Goal: Task Accomplishment & Management: Manage account settings

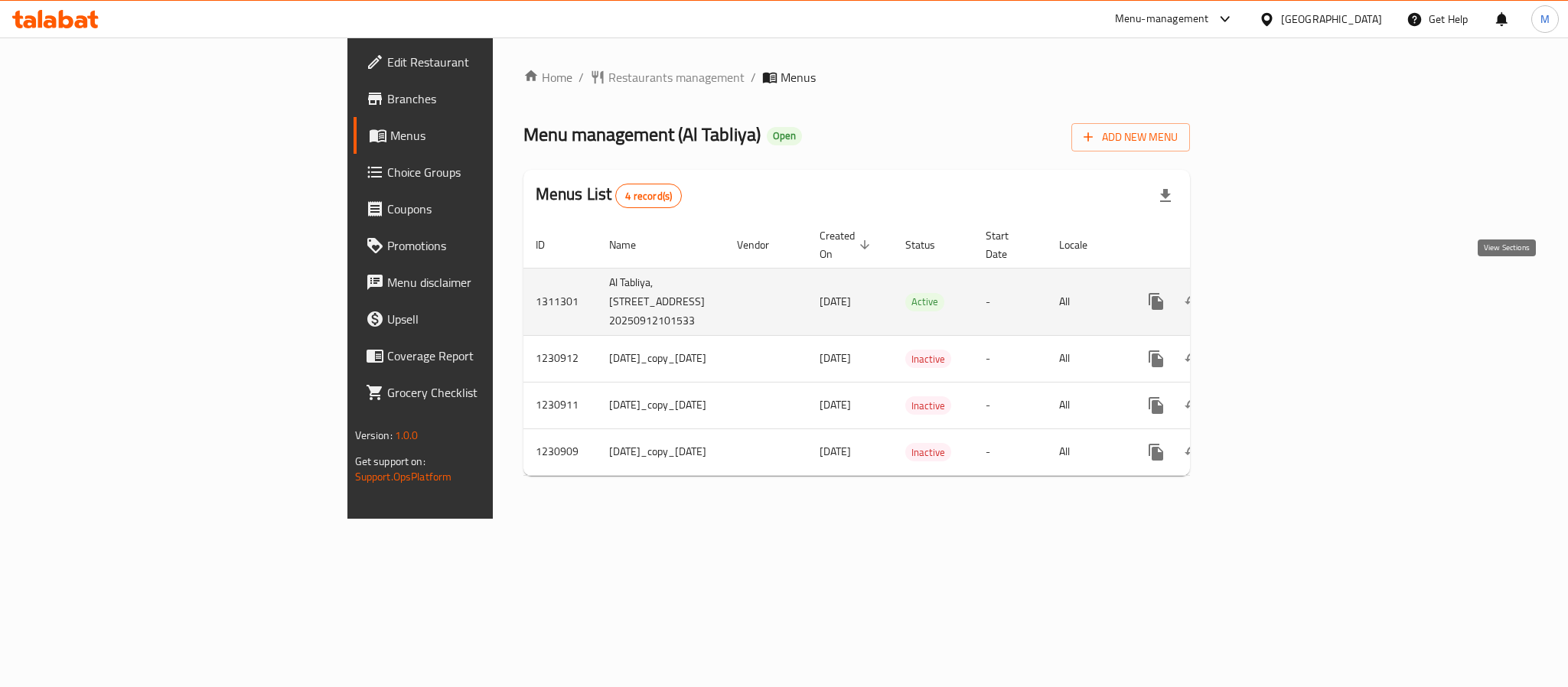
click at [1276, 292] on icon "enhanced table" at bounding box center [1266, 301] width 18 height 18
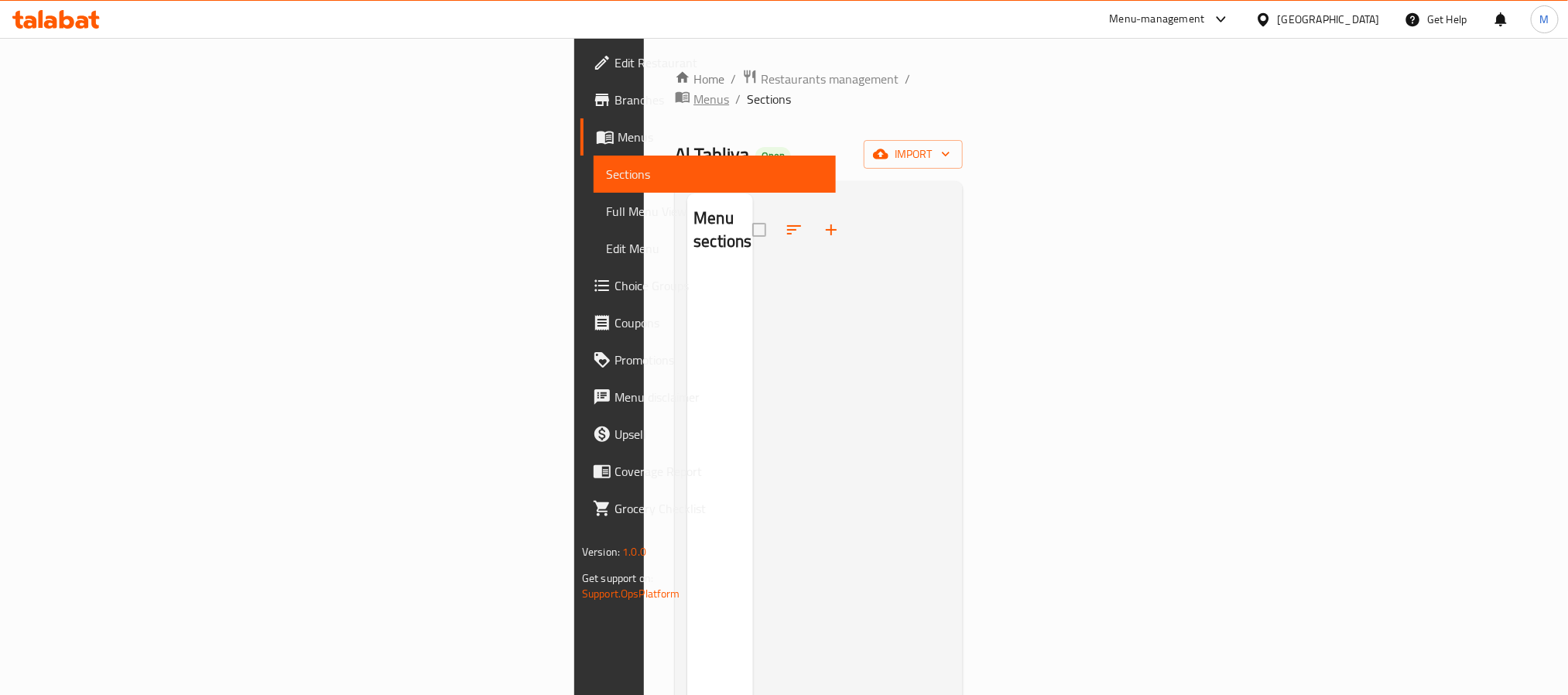
click at [694, 90] on span "Menus" at bounding box center [711, 99] width 36 height 18
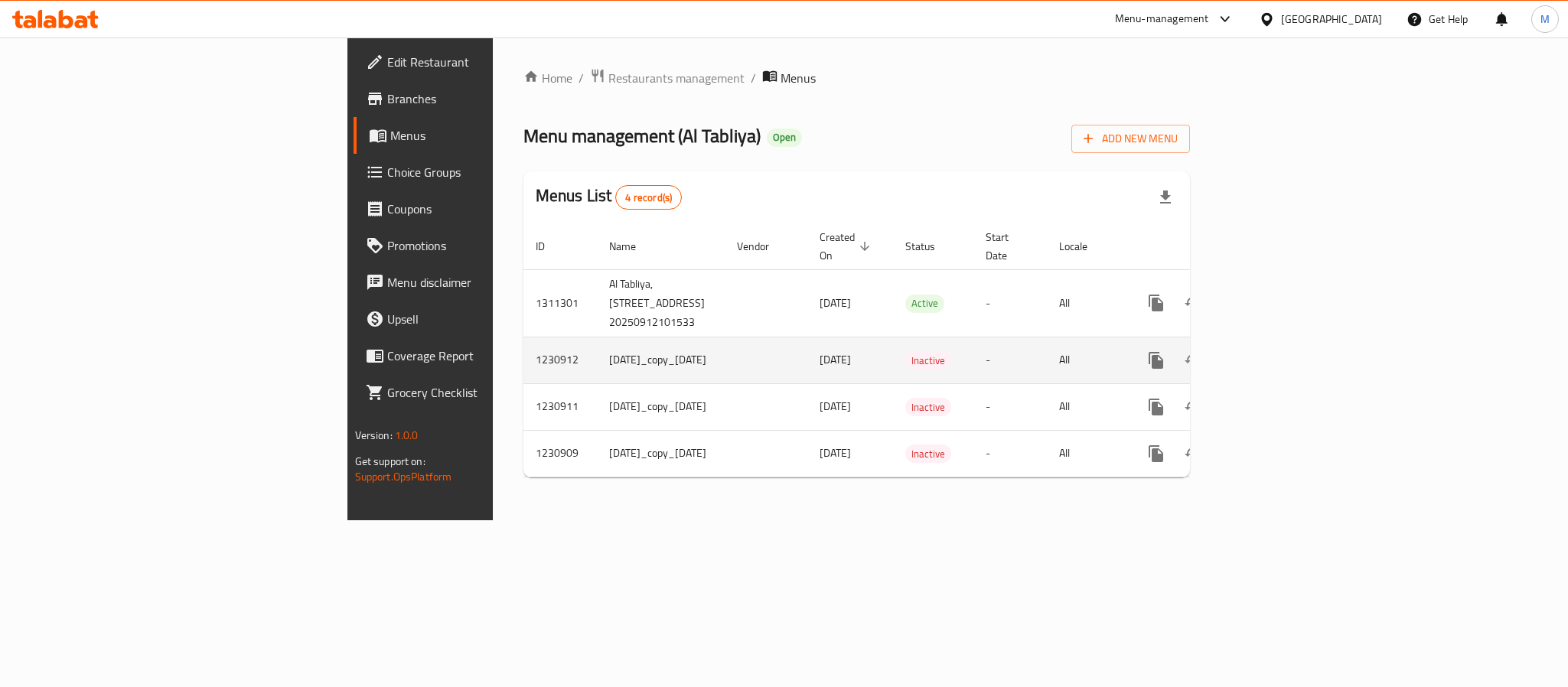
click at [820, 349] on span "[DATE]" at bounding box center [835, 359] width 31 height 20
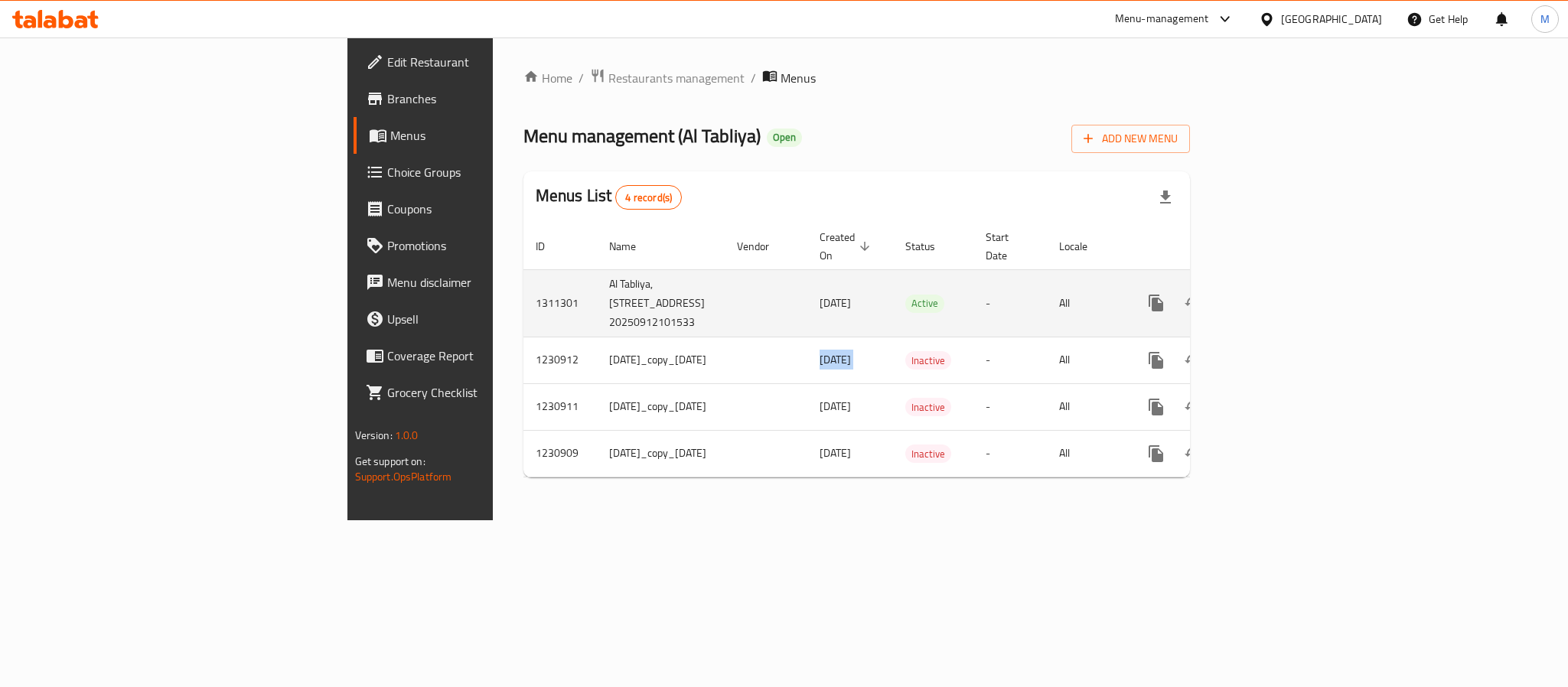
drag, startPoint x: 629, startPoint y: 280, endPoint x: 719, endPoint y: 282, distance: 90.0
click at [807, 282] on td "[DATE]" at bounding box center [850, 302] width 86 height 67
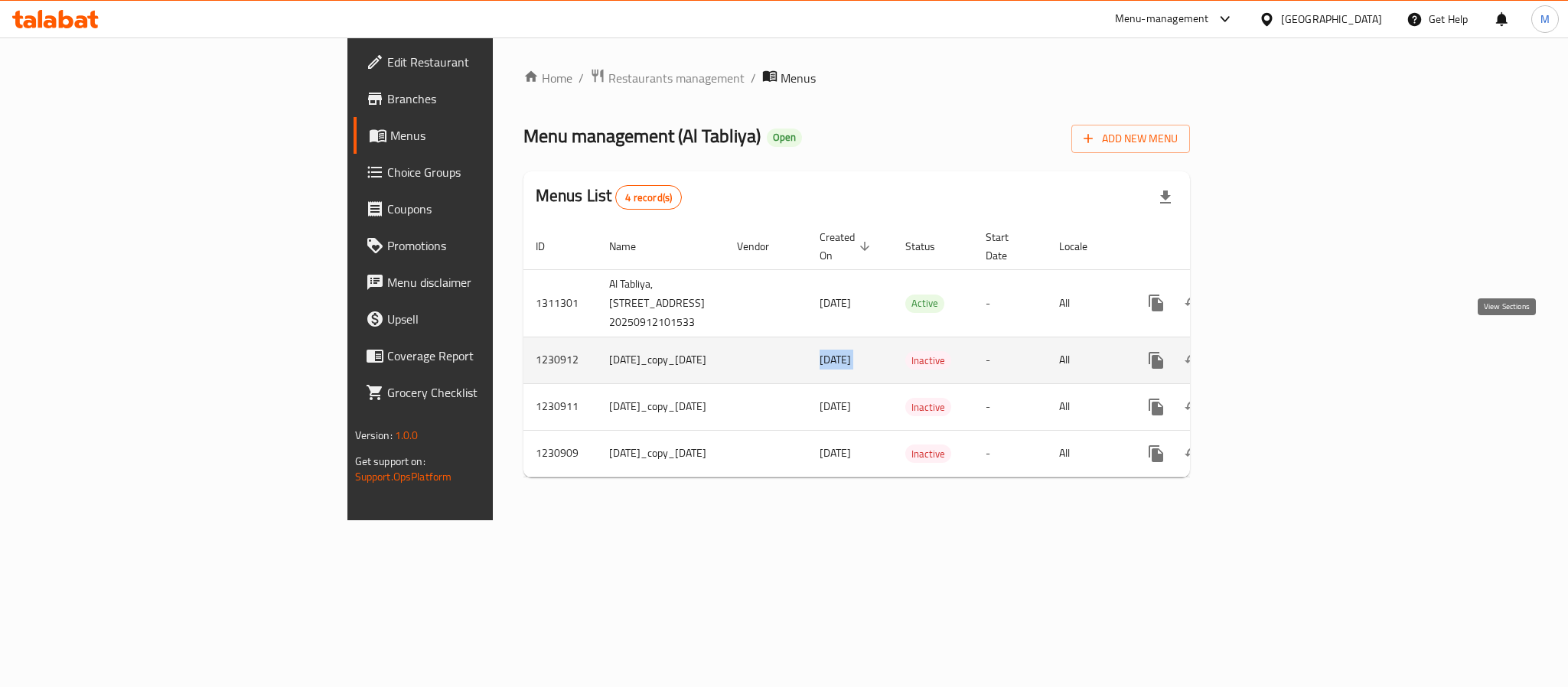
click at [1276, 351] on icon "enhanced table" at bounding box center [1266, 360] width 18 height 18
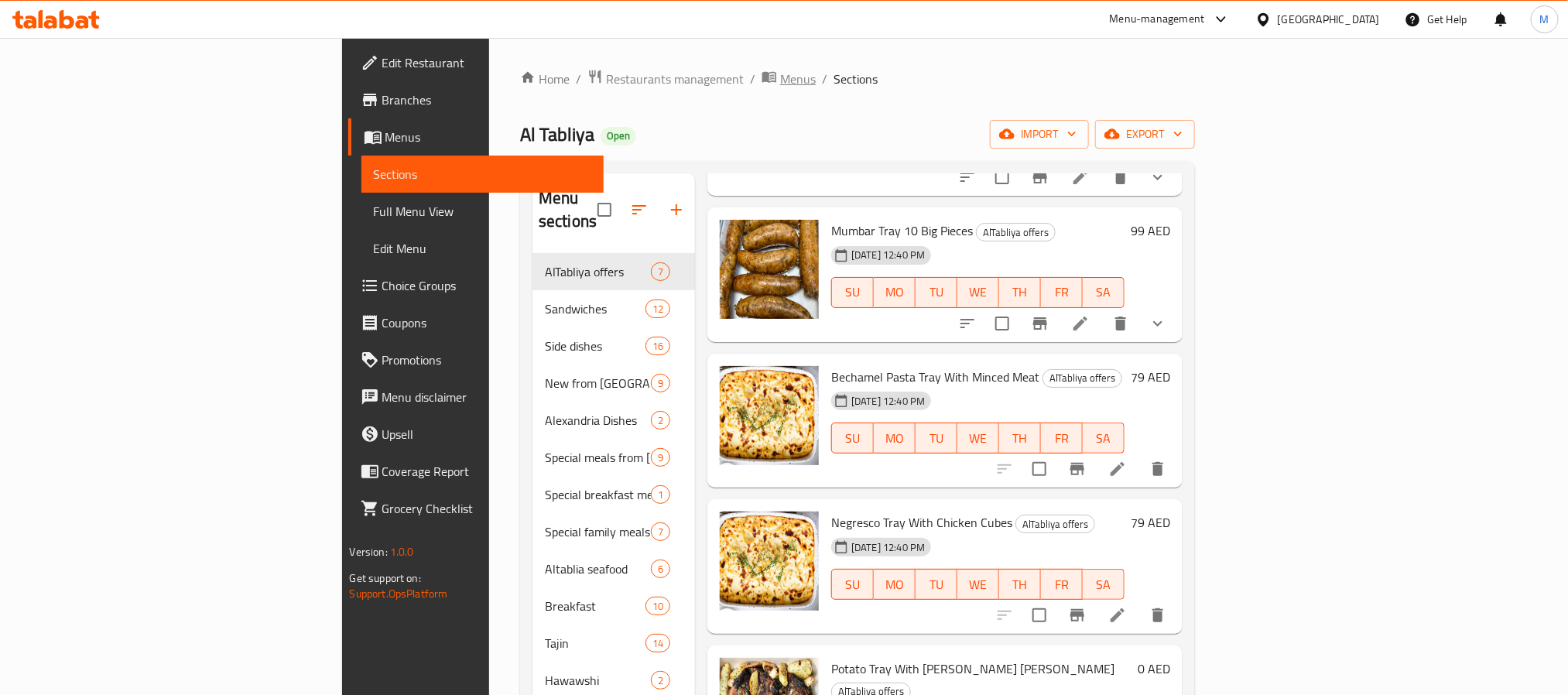
click at [781, 86] on span "Menus" at bounding box center [798, 79] width 36 height 18
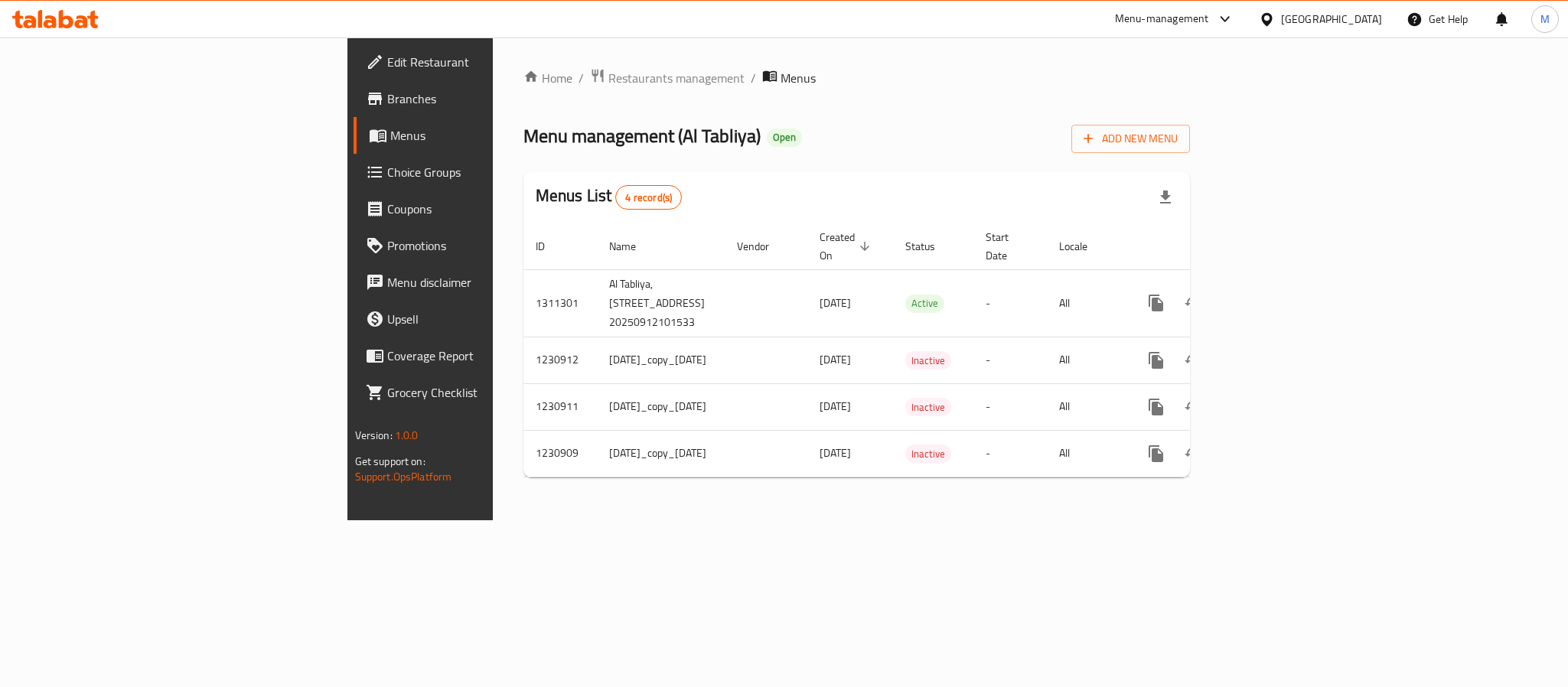
click at [1221, 488] on div "Home / Restaurants management / Menus Menu management ( Al Tabliya ) Open Add N…" at bounding box center [857, 278] width 729 height 483
click at [1331, 17] on div "[GEOGRAPHIC_DATA]" at bounding box center [1331, 19] width 101 height 17
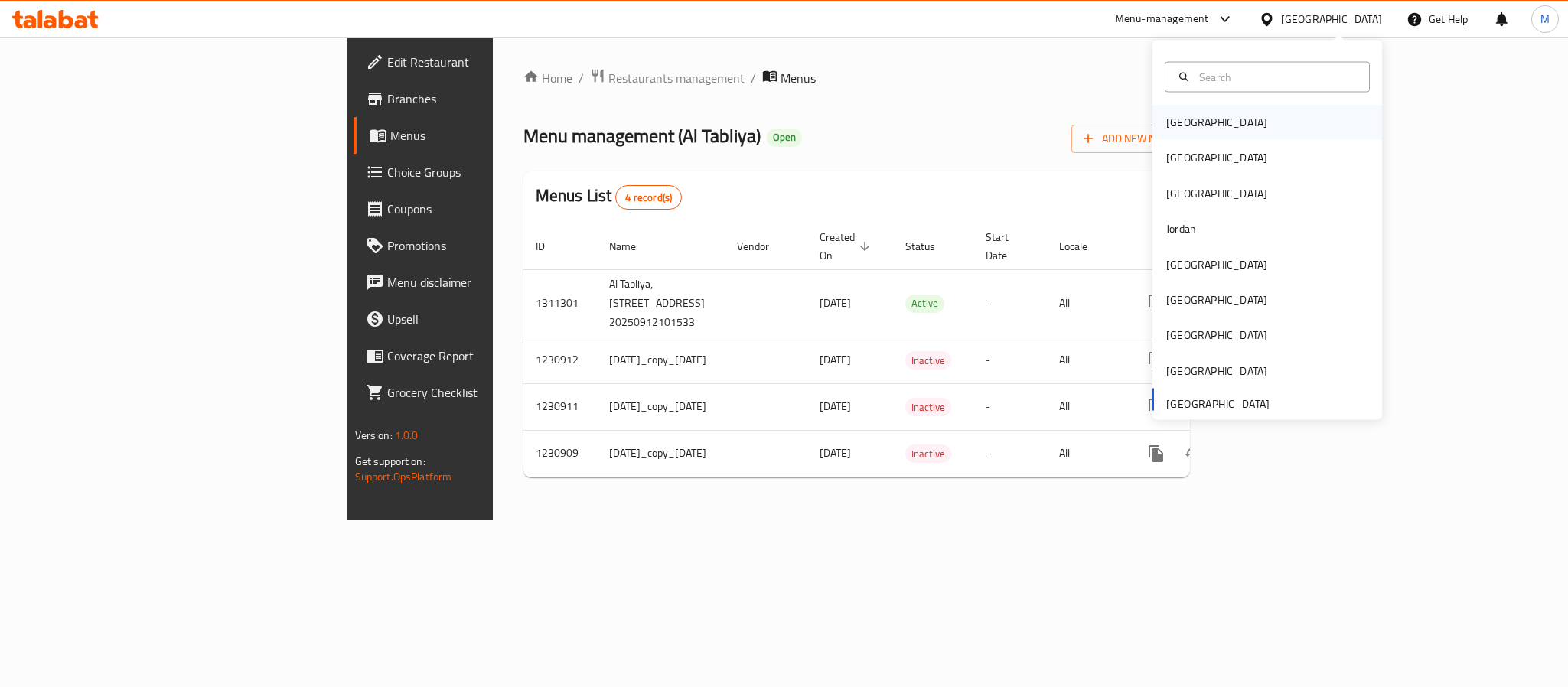
click at [1175, 136] on div "Bahrain" at bounding box center [1217, 123] width 126 height 36
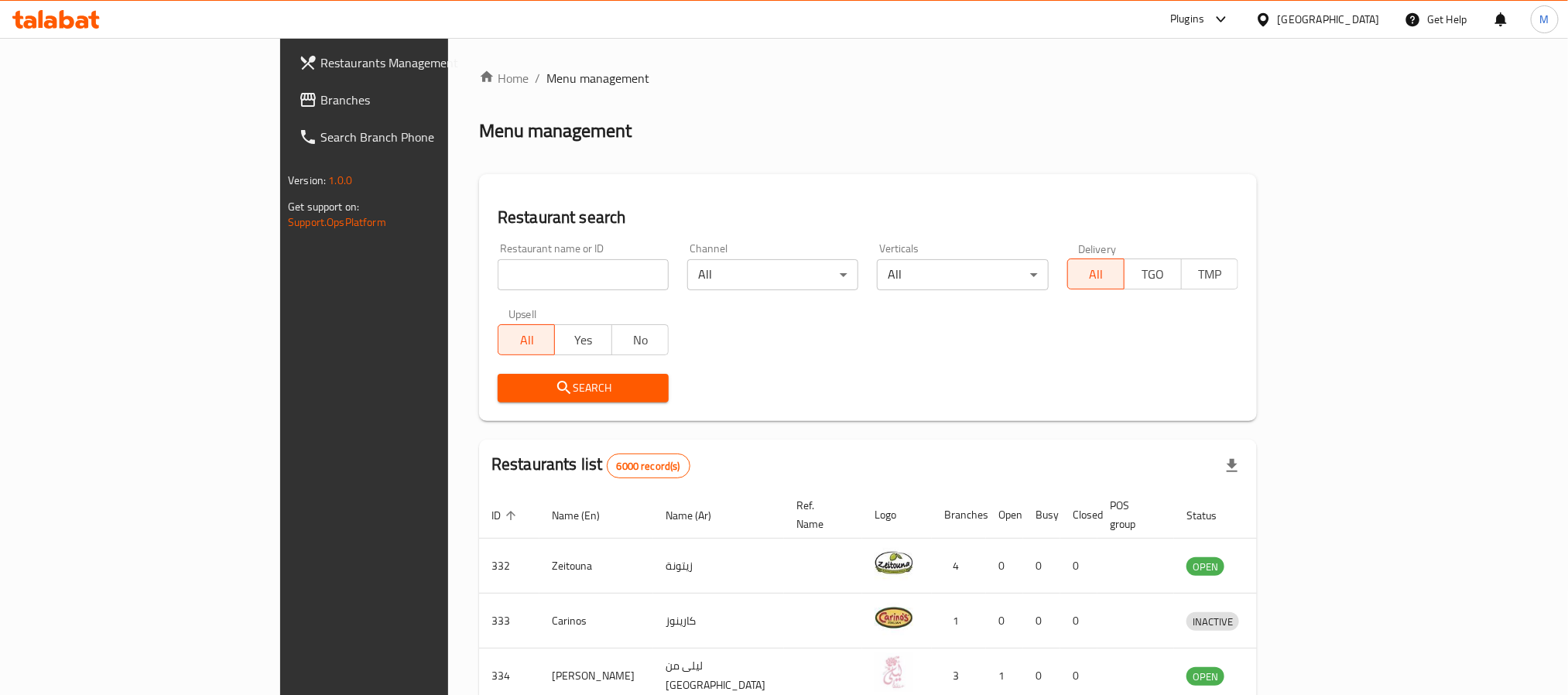
click at [321, 98] on span "Branches" at bounding box center [426, 100] width 209 height 18
click at [321, 100] on span "Branches" at bounding box center [426, 100] width 209 height 18
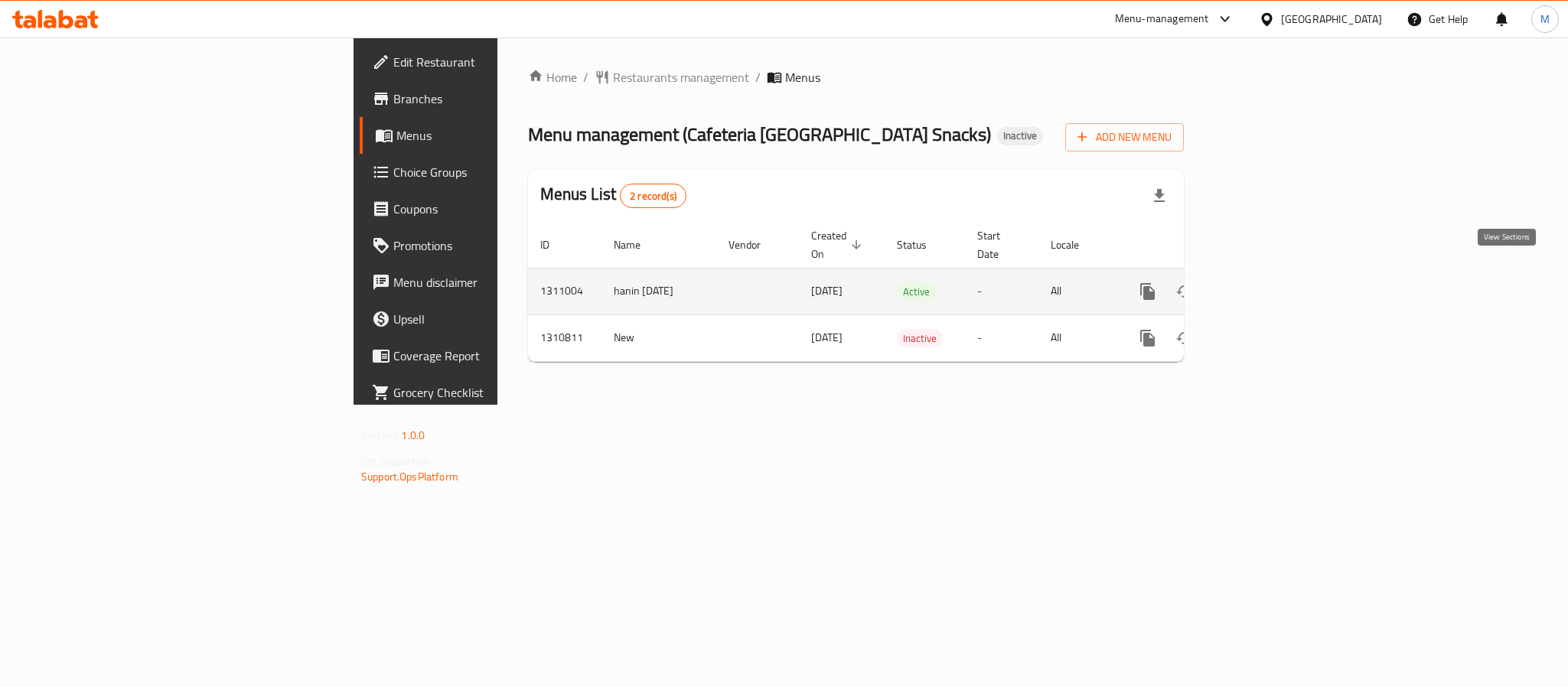
click at [1276, 273] on link "enhanced table" at bounding box center [1258, 291] width 36 height 36
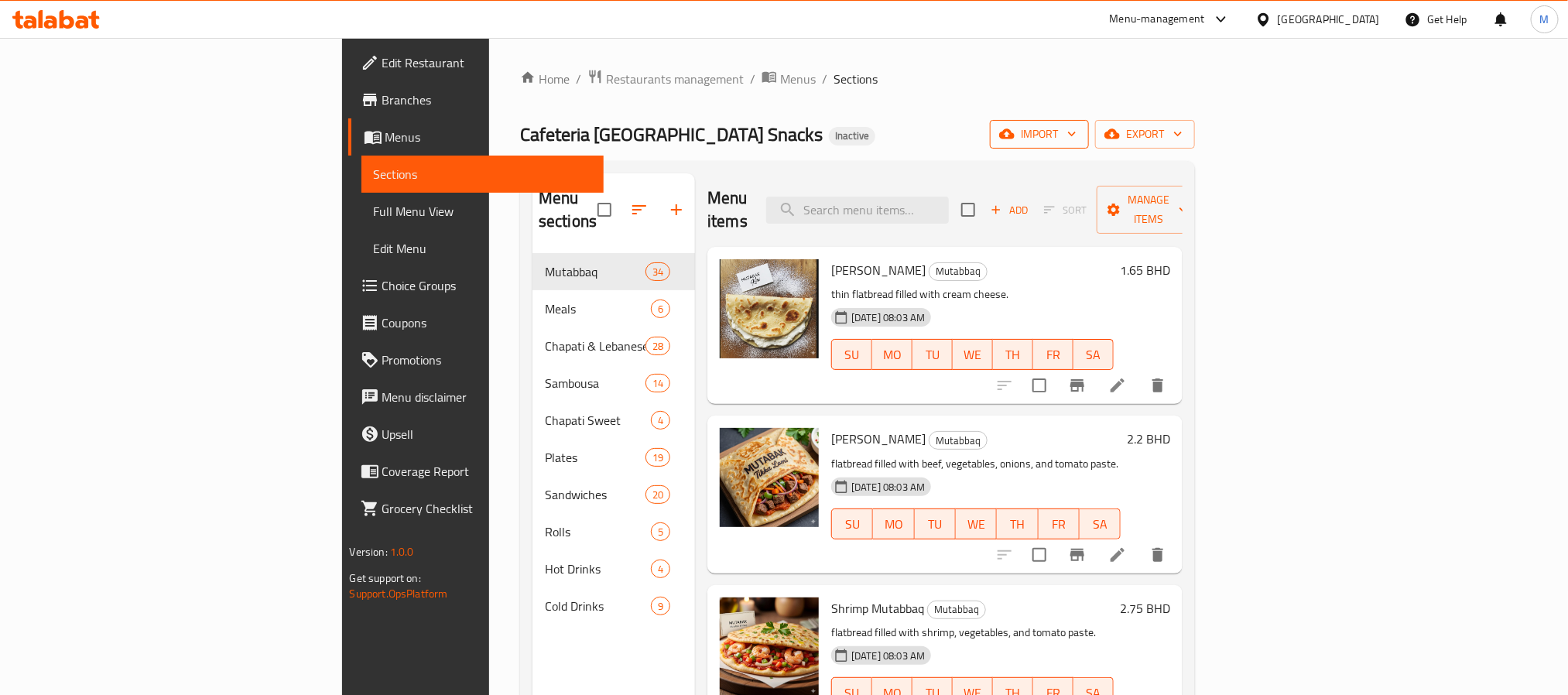
click at [1076, 144] on span "import" at bounding box center [1039, 134] width 75 height 19
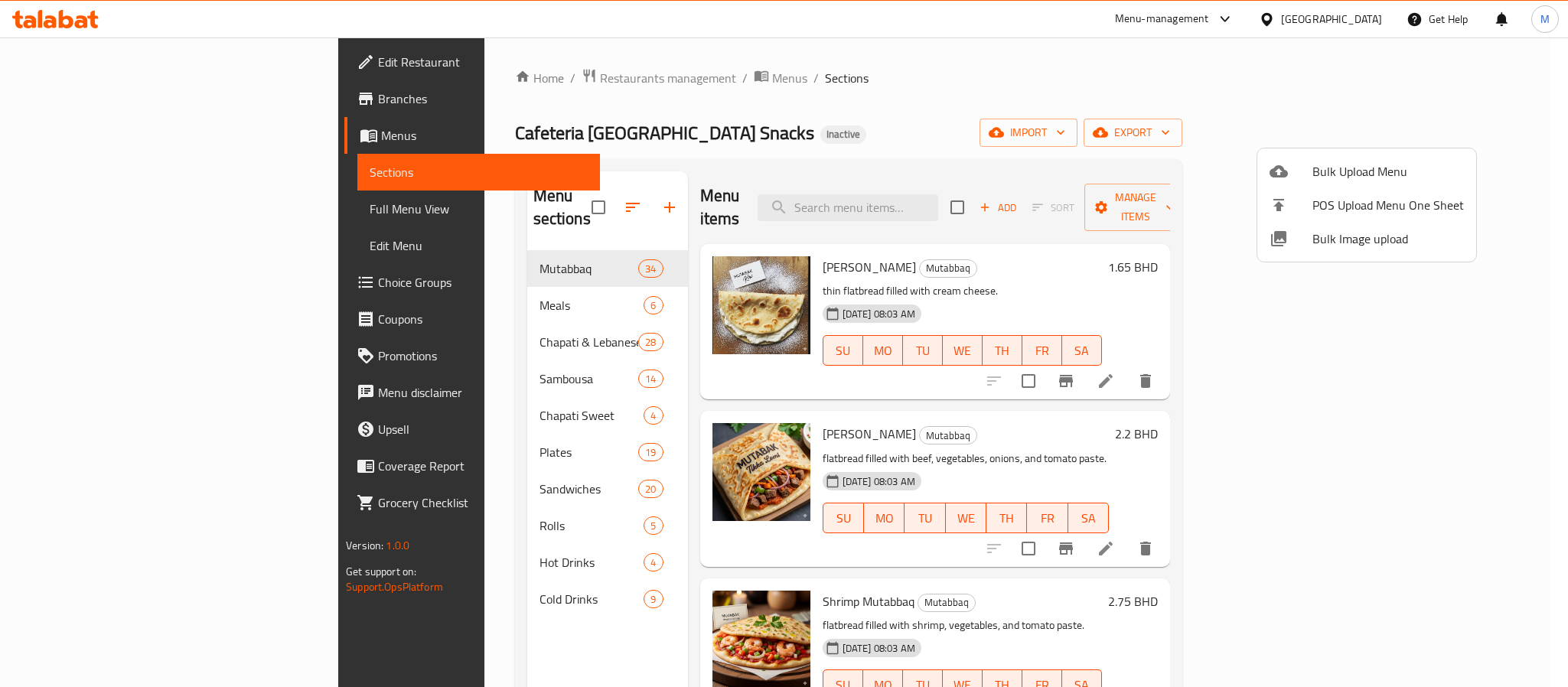
click at [1432, 137] on div at bounding box center [784, 344] width 1568 height 687
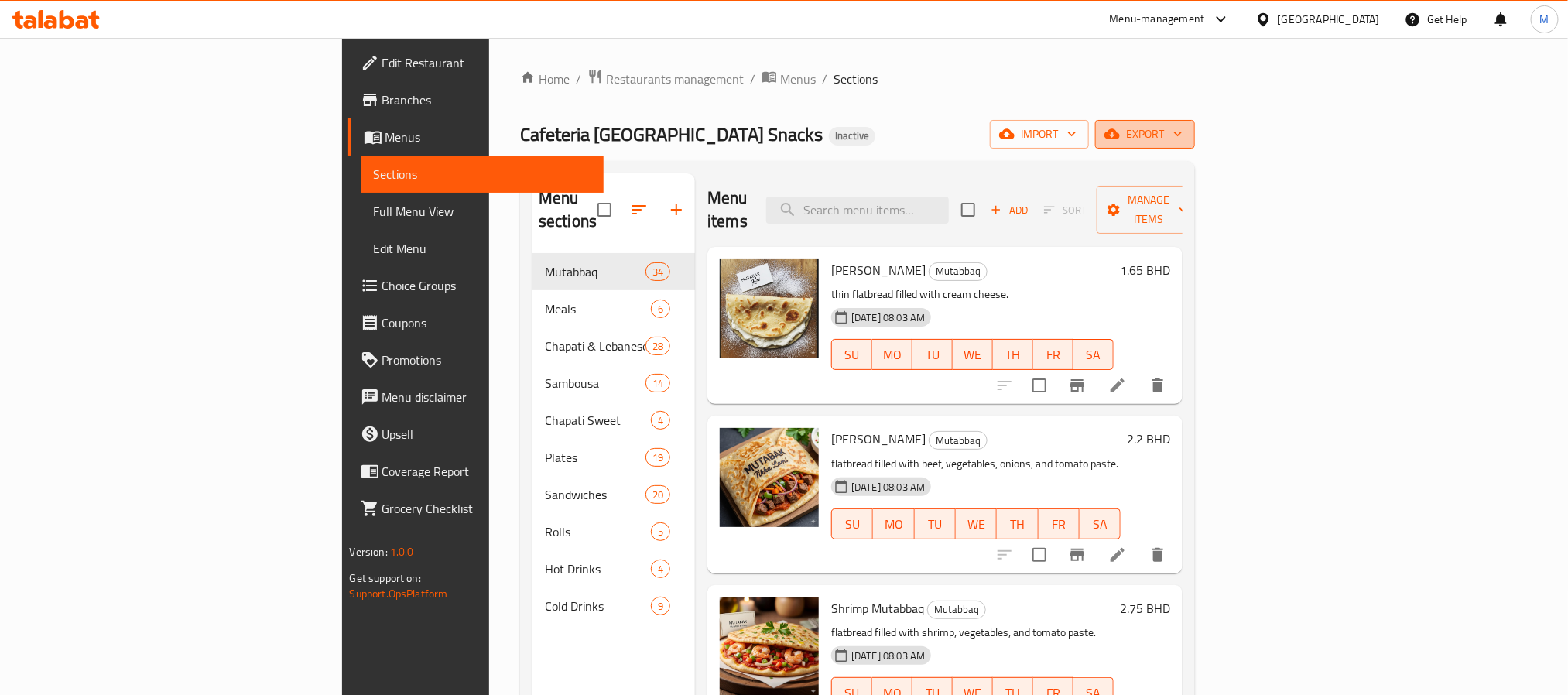
click at [1120, 137] on icon "button" at bounding box center [1112, 134] width 15 height 10
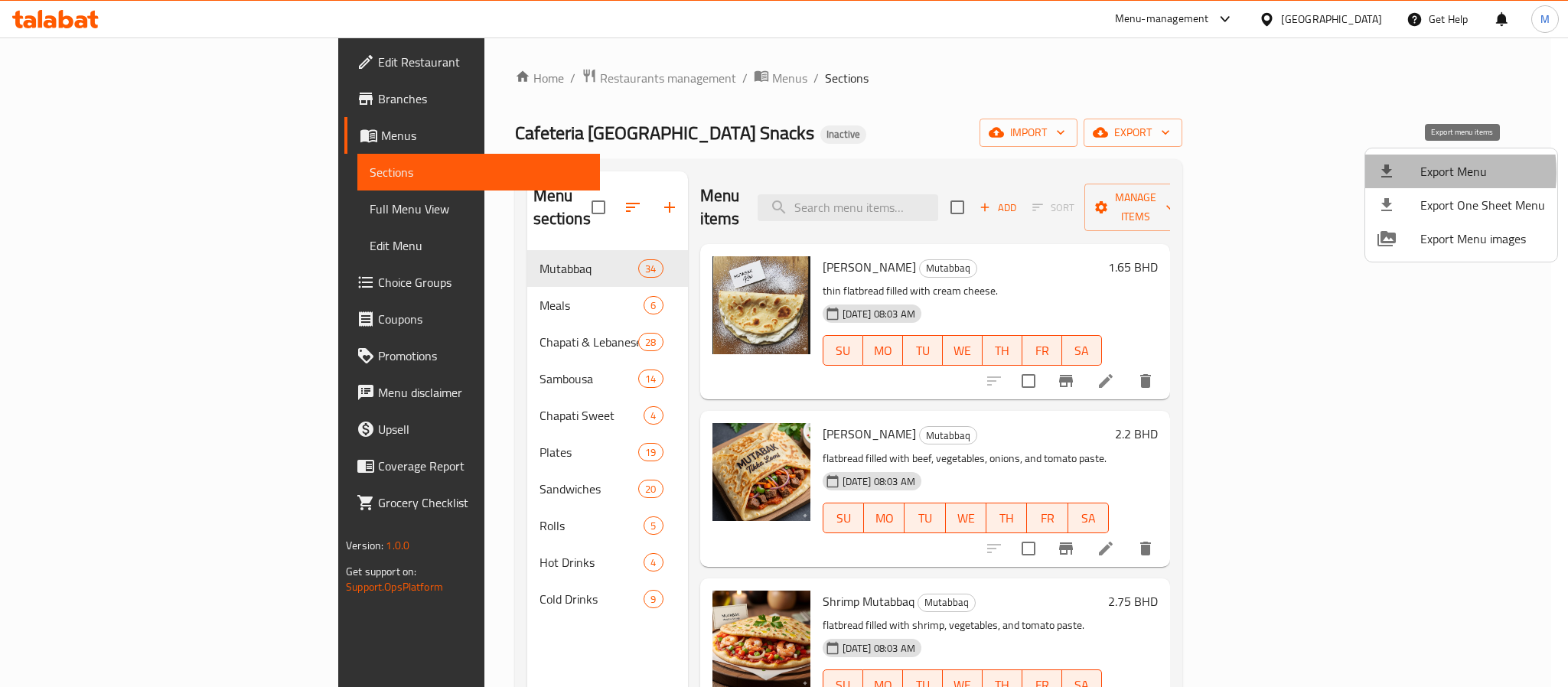
click at [1410, 173] on div at bounding box center [1398, 171] width 43 height 18
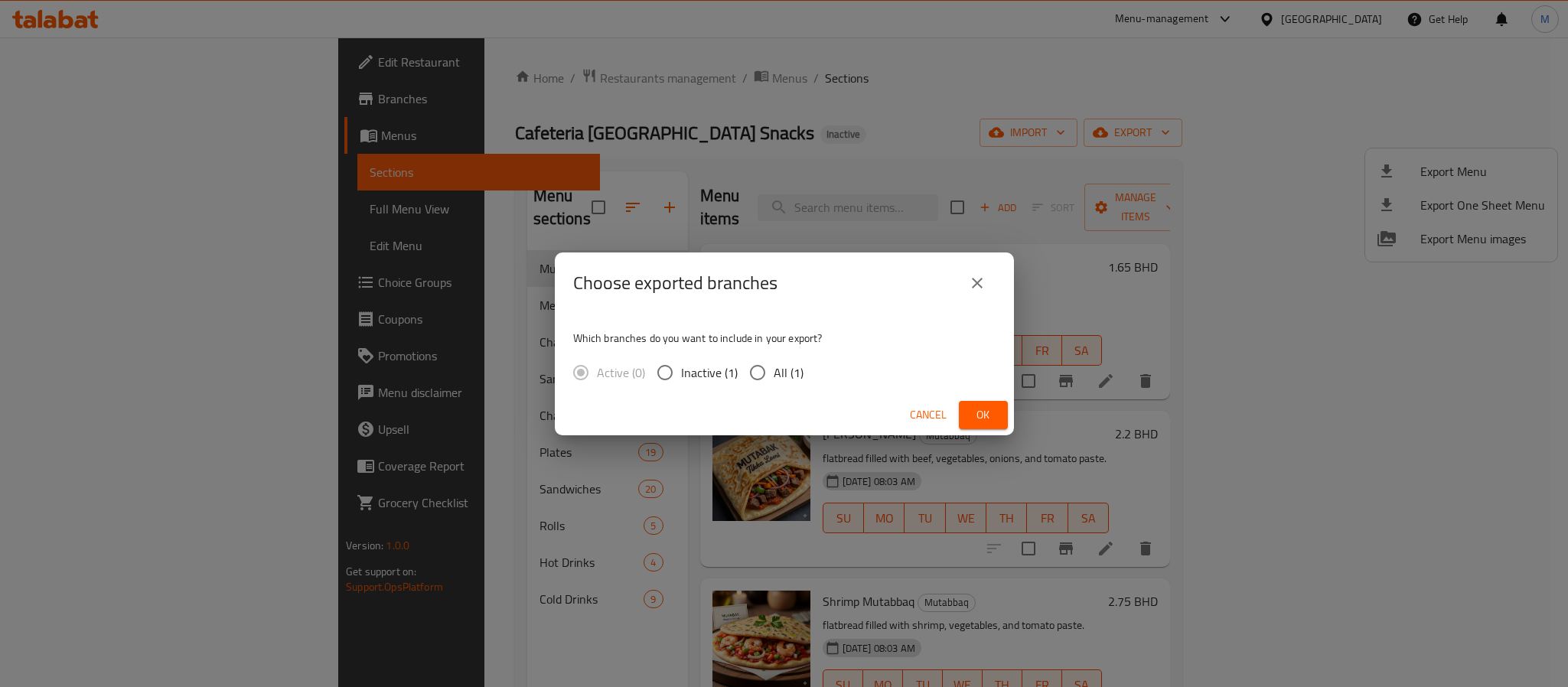
click at [787, 374] on span "All (1)" at bounding box center [788, 372] width 30 height 18
click at [773, 374] on input "All (1)" at bounding box center [757, 372] width 32 height 32
radio input "true"
click at [985, 416] on span "Ok" at bounding box center [984, 415] width 25 height 19
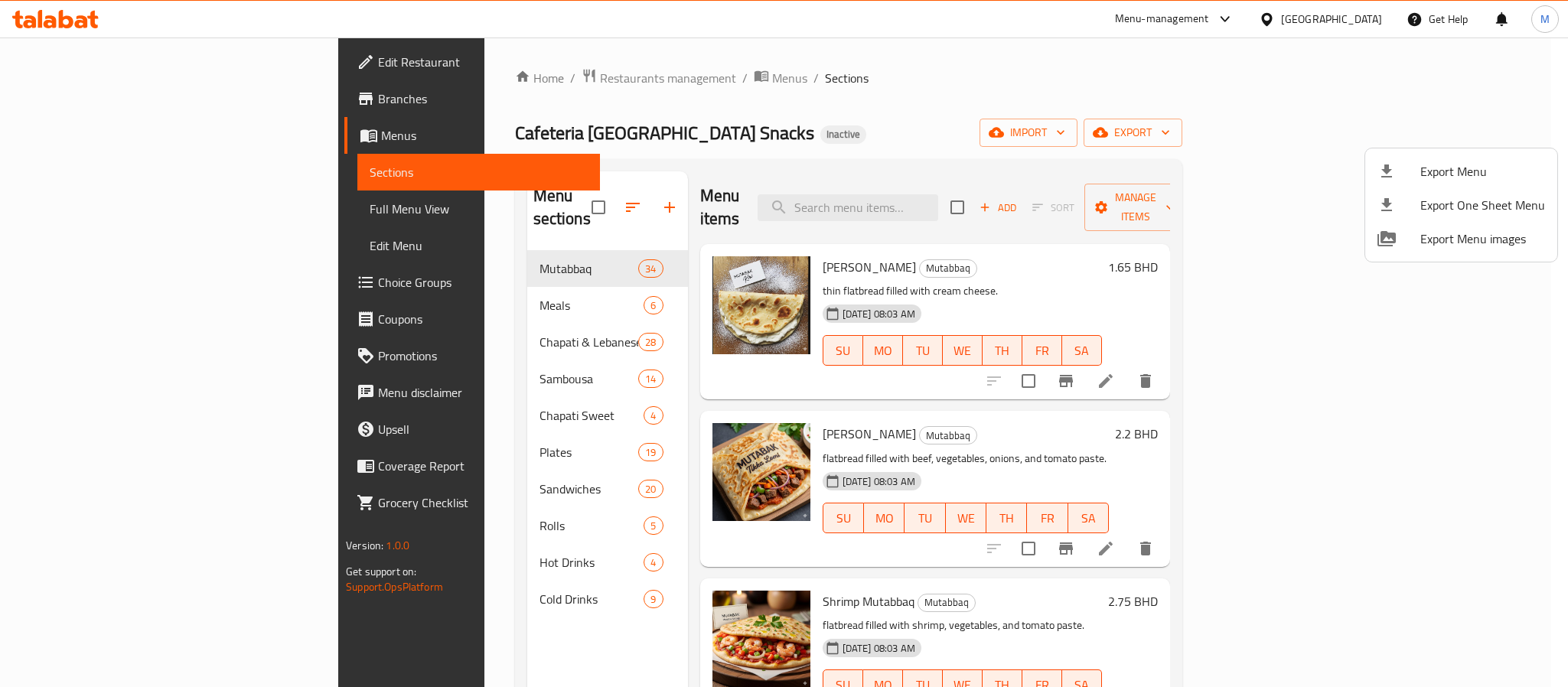
click at [453, 580] on div at bounding box center [784, 344] width 1568 height 687
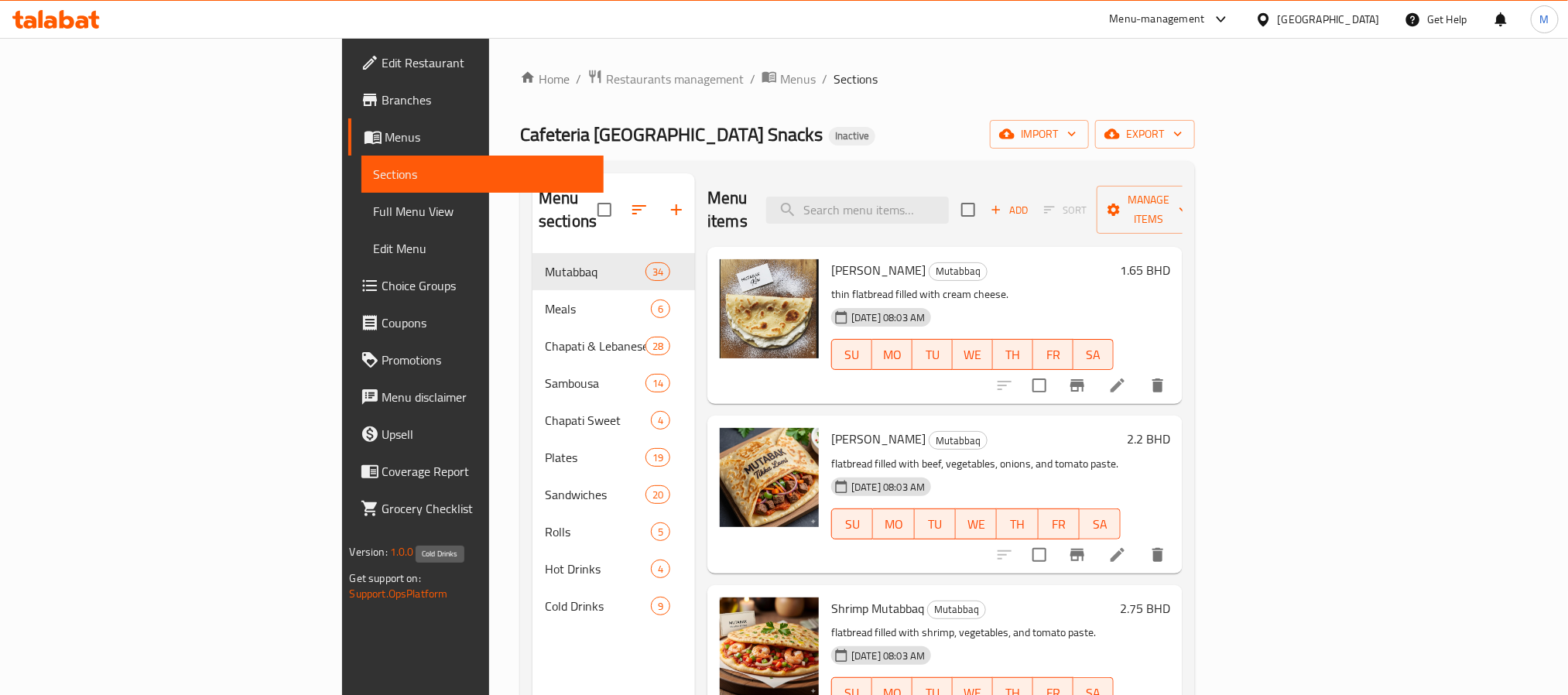
click at [545, 597] on span "Cold Drinks" at bounding box center [598, 606] width 106 height 18
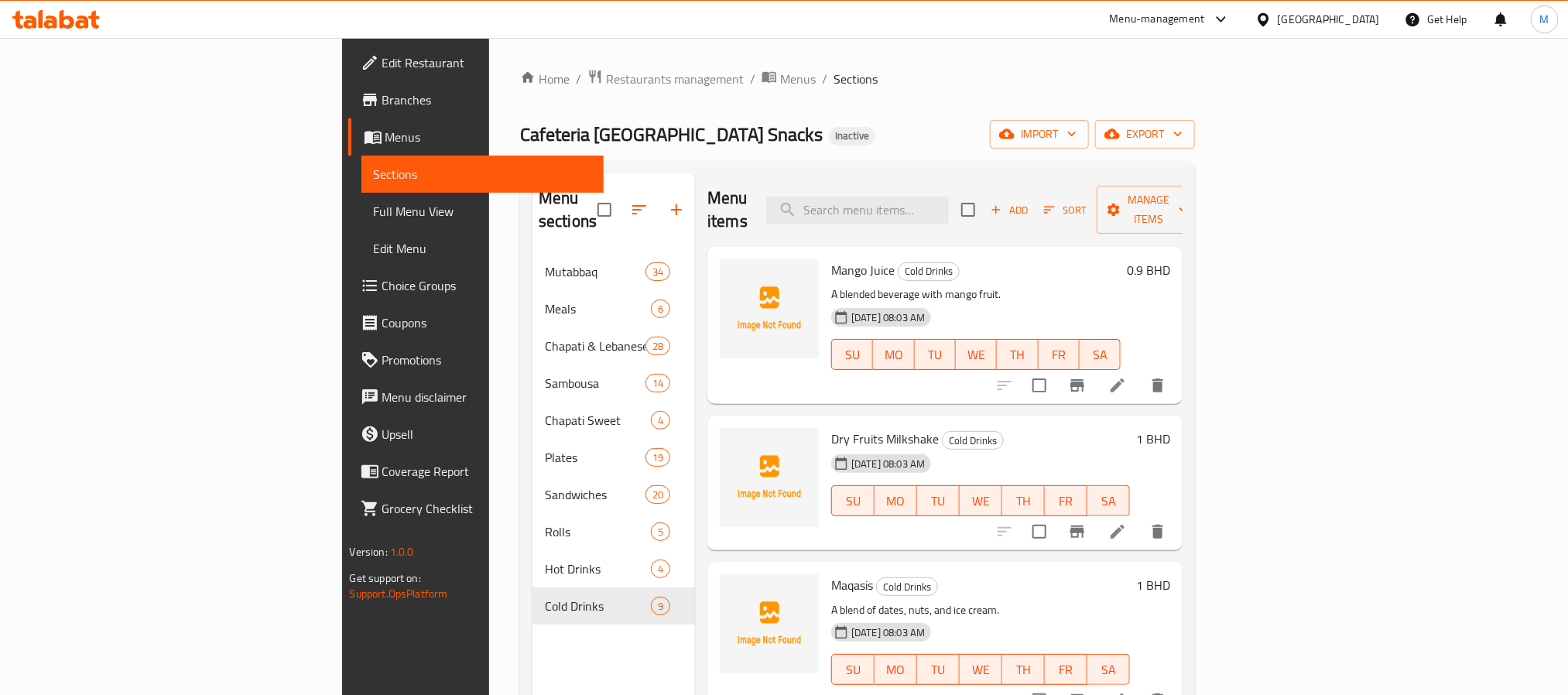
click at [832, 259] on span "Mango Juice" at bounding box center [864, 270] width 64 height 23
copy h6 "Mango Juice"
click at [832, 259] on span "Mango Juice" at bounding box center [864, 270] width 64 height 23
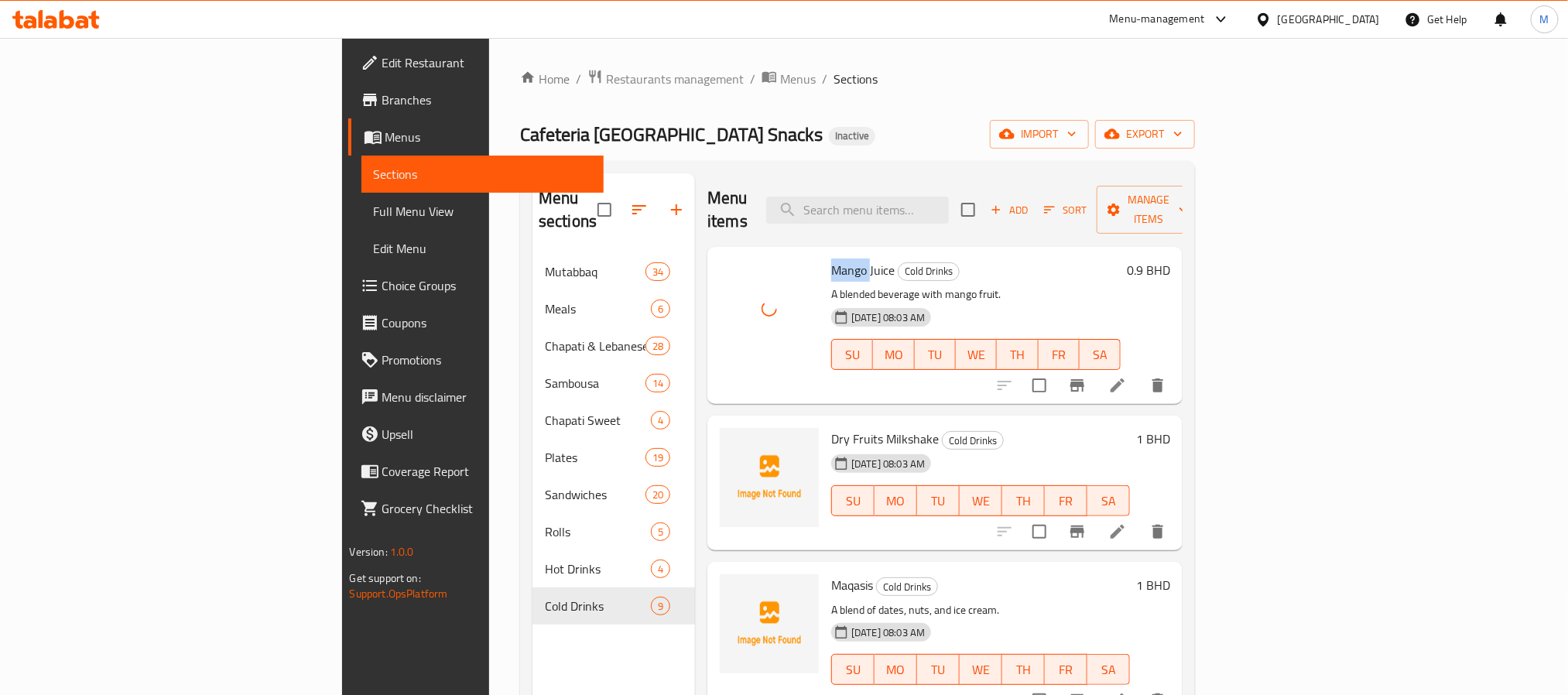
click at [832, 259] on span "Mango Juice" at bounding box center [864, 270] width 64 height 23
drag, startPoint x: 783, startPoint y: 420, endPoint x: 790, endPoint y: 425, distance: 8.6
click at [832, 427] on span "Dry Fruits Milkshake" at bounding box center [885, 439] width 107 height 23
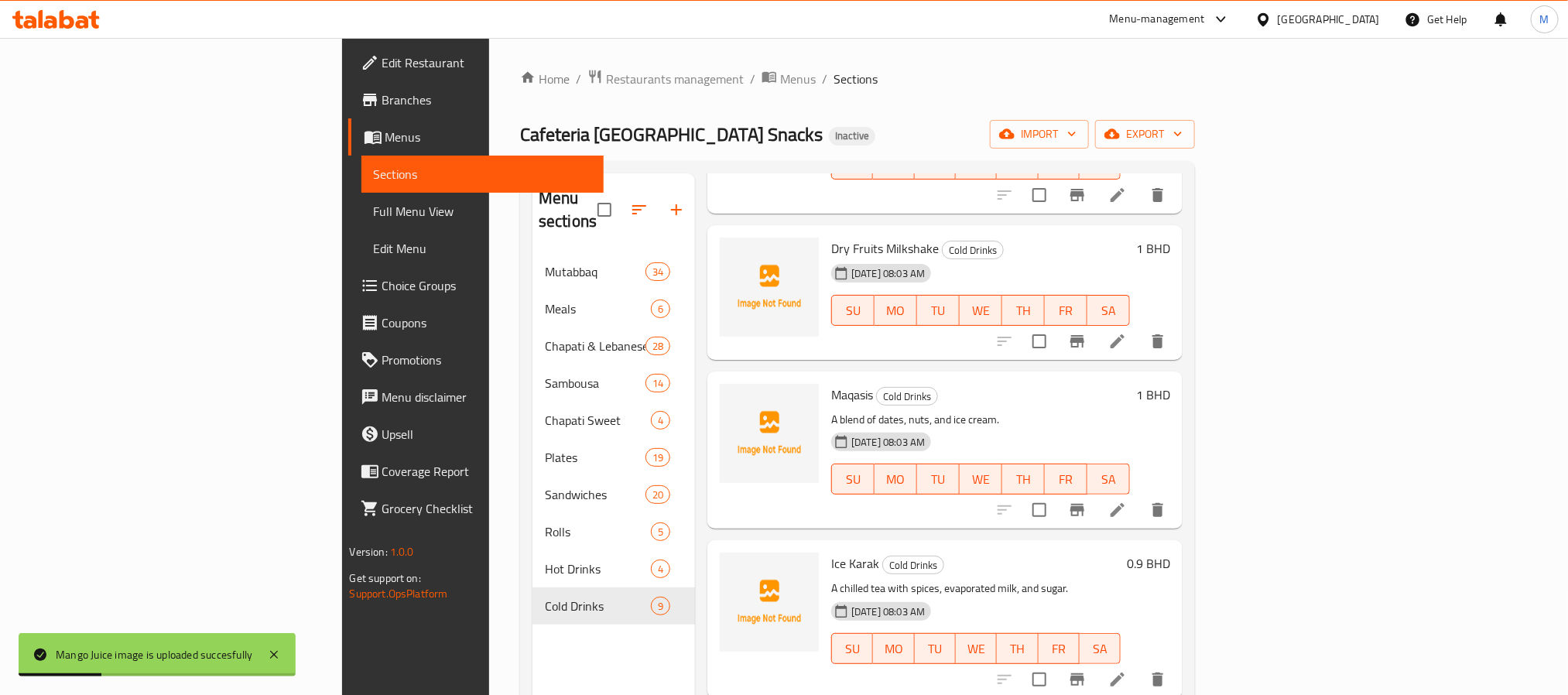
scroll to position [232, 0]
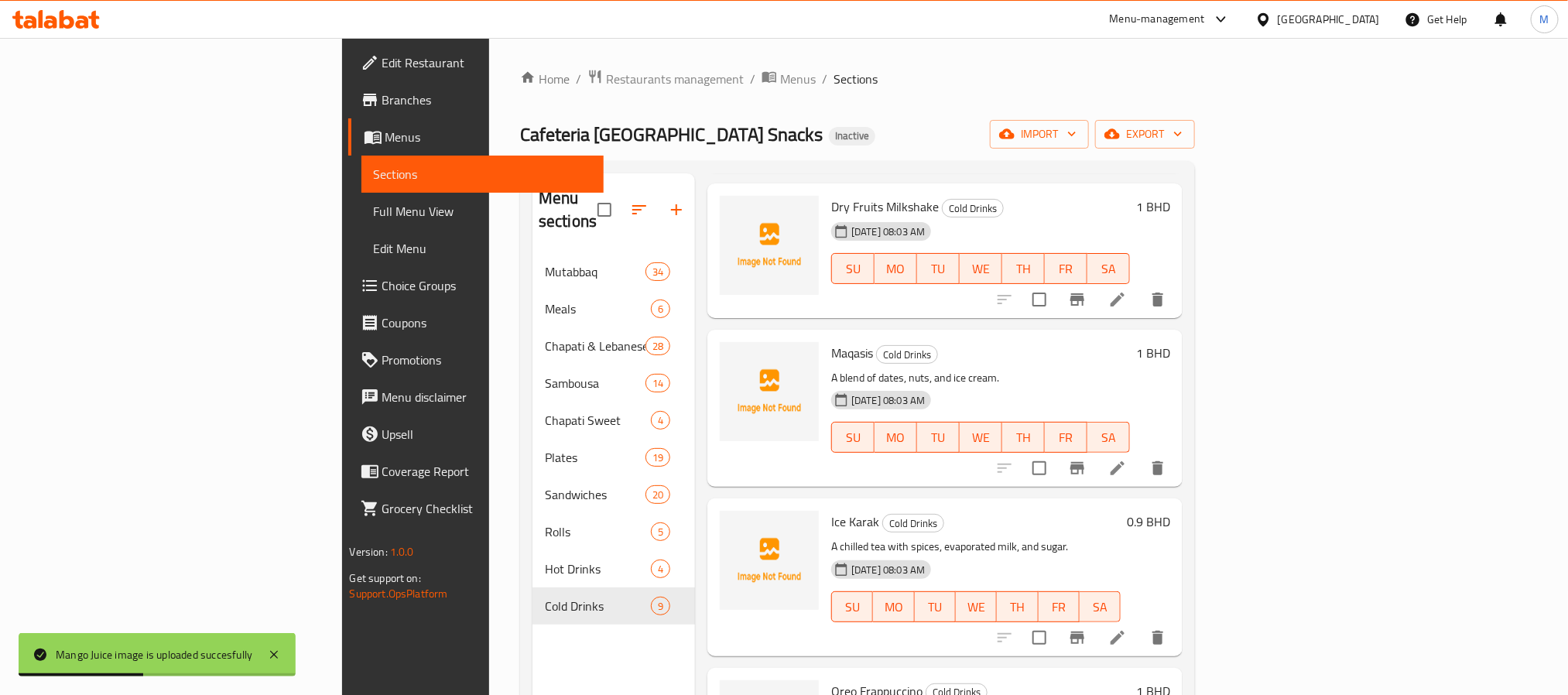
click at [832, 510] on span "Ice Karak" at bounding box center [855, 522] width 48 height 23
copy h6 "Karak"
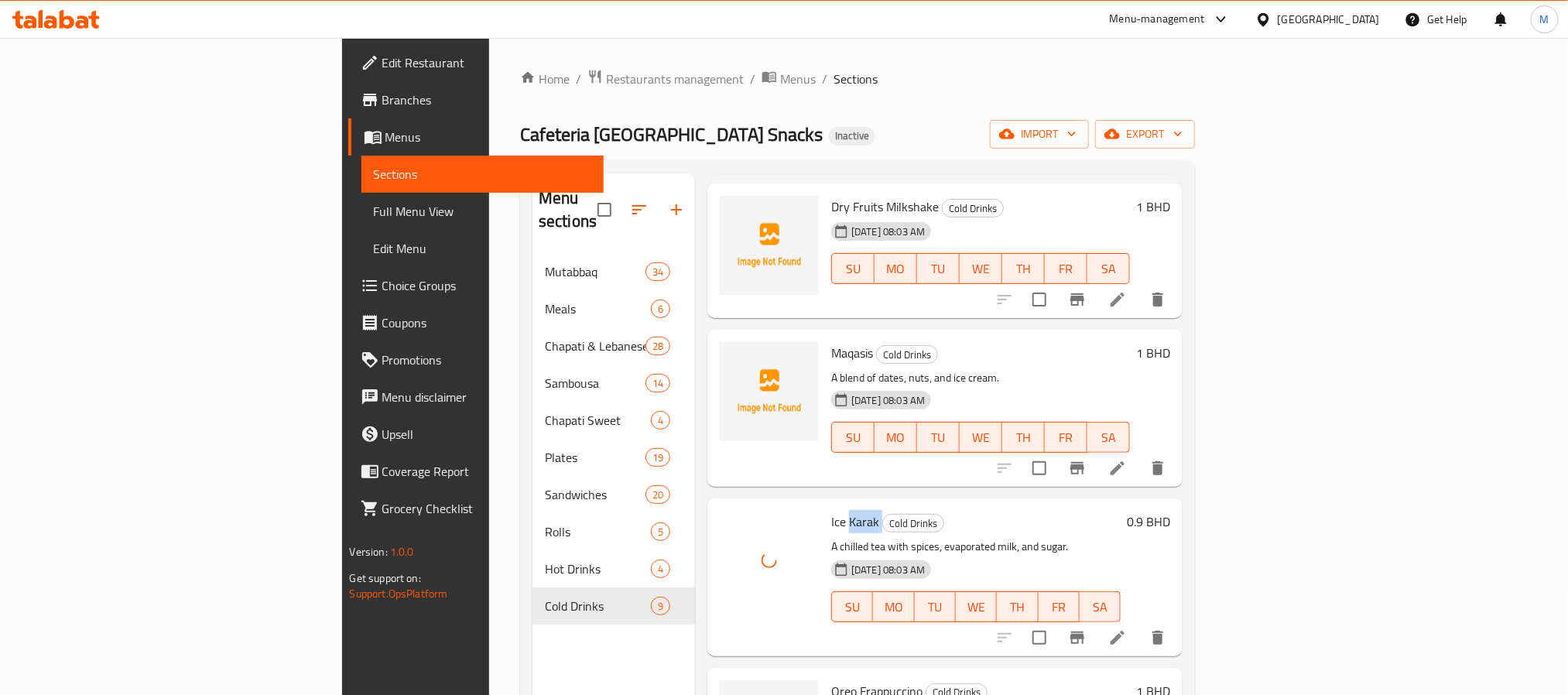
click at [832, 510] on span "Ice Karak" at bounding box center [855, 522] width 48 height 23
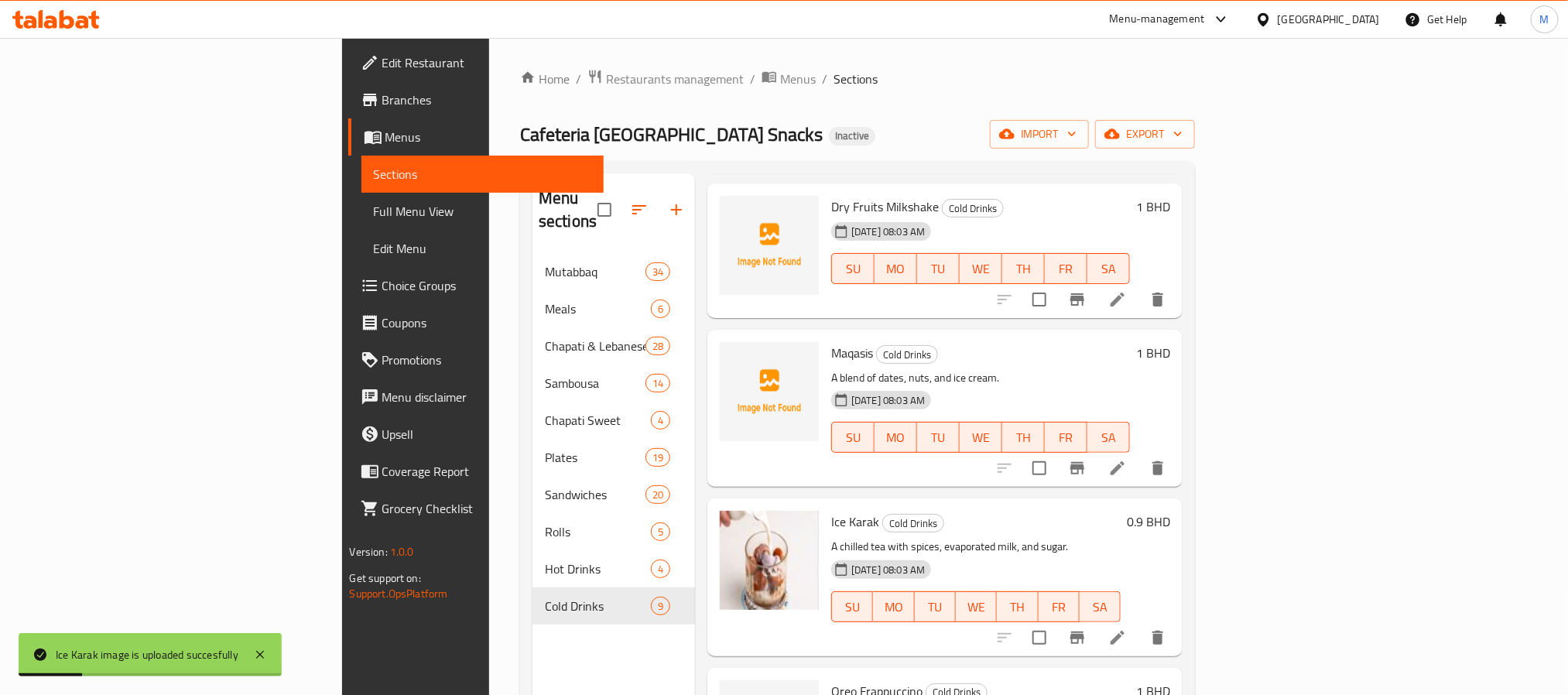
click at [873, 554] on div "11-09-2025 08:03 AM" at bounding box center [863, 569] width 76 height 31
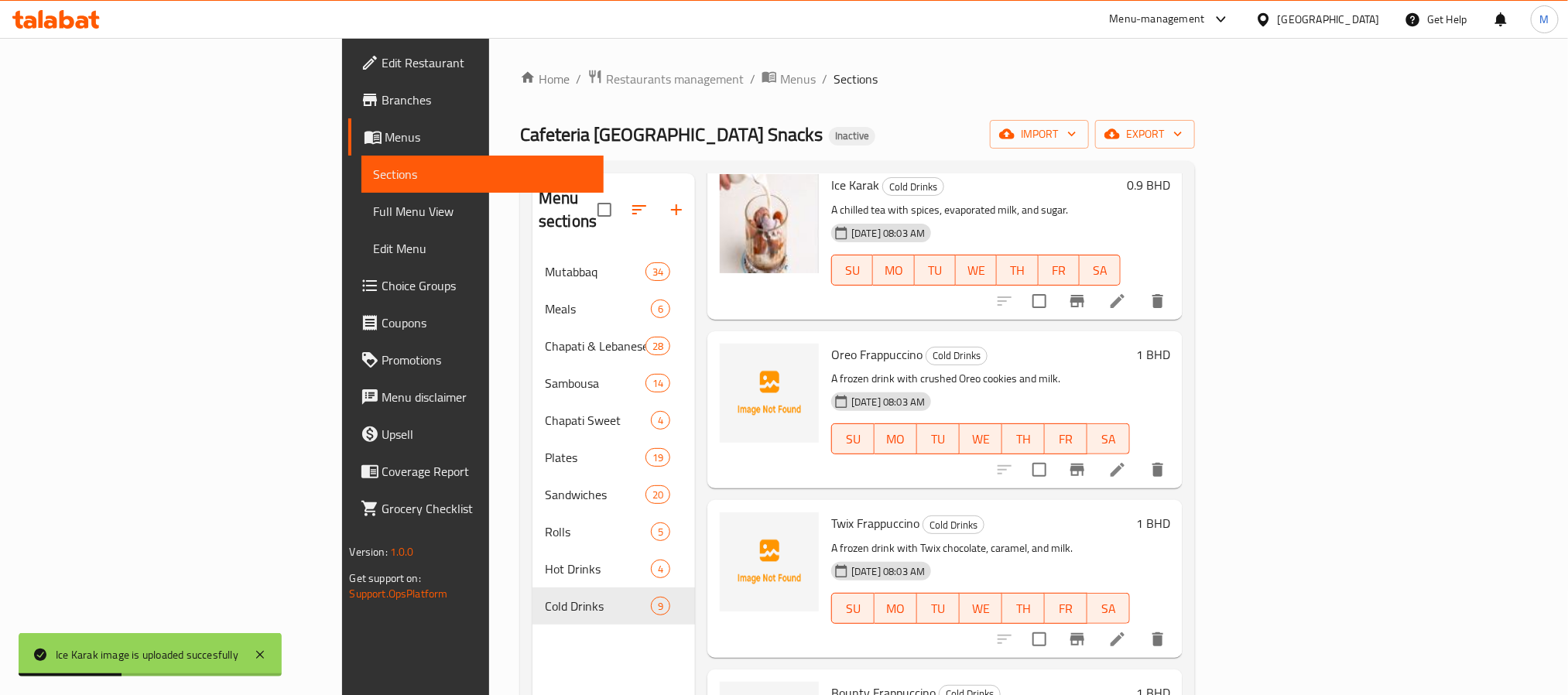
scroll to position [580, 0]
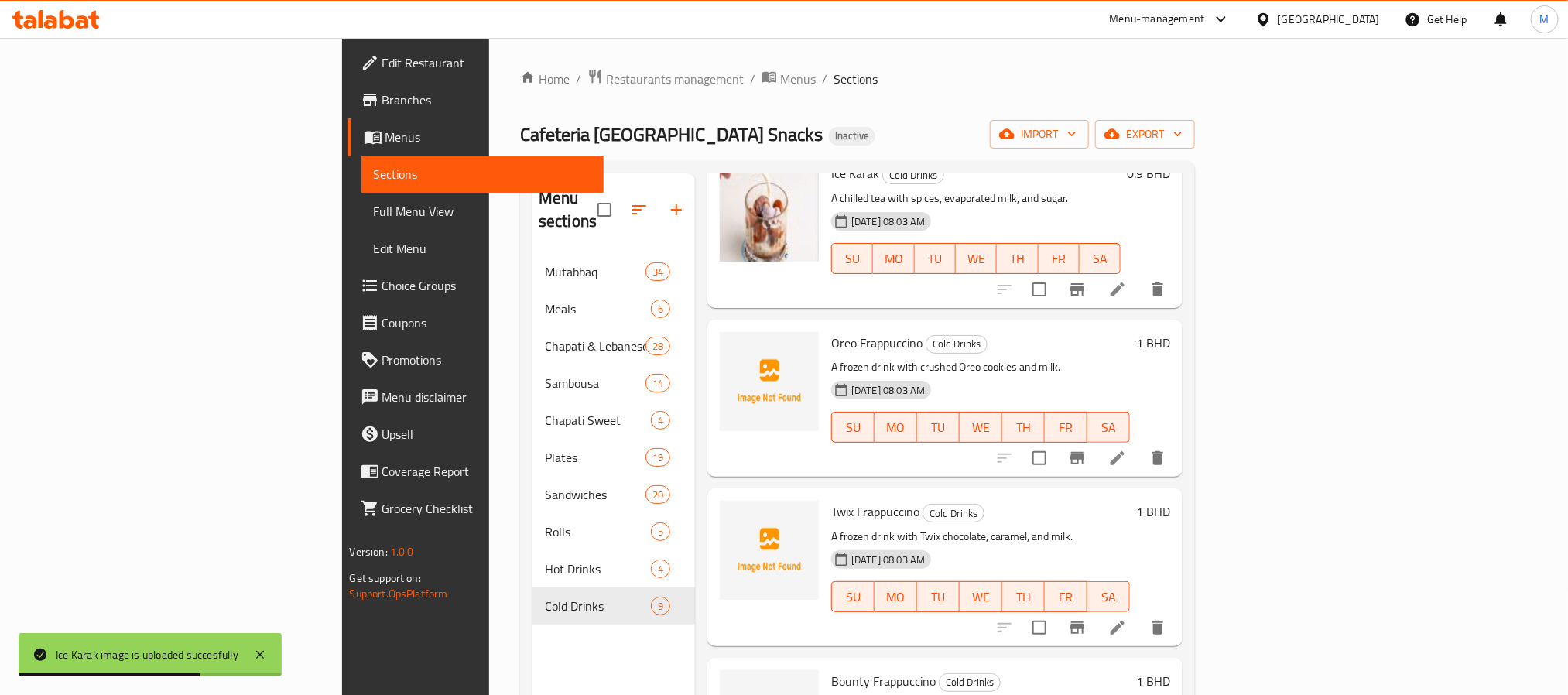
click at [832, 332] on span "Oreo Frappuccino" at bounding box center [877, 343] width 91 height 23
copy span "Oreo"
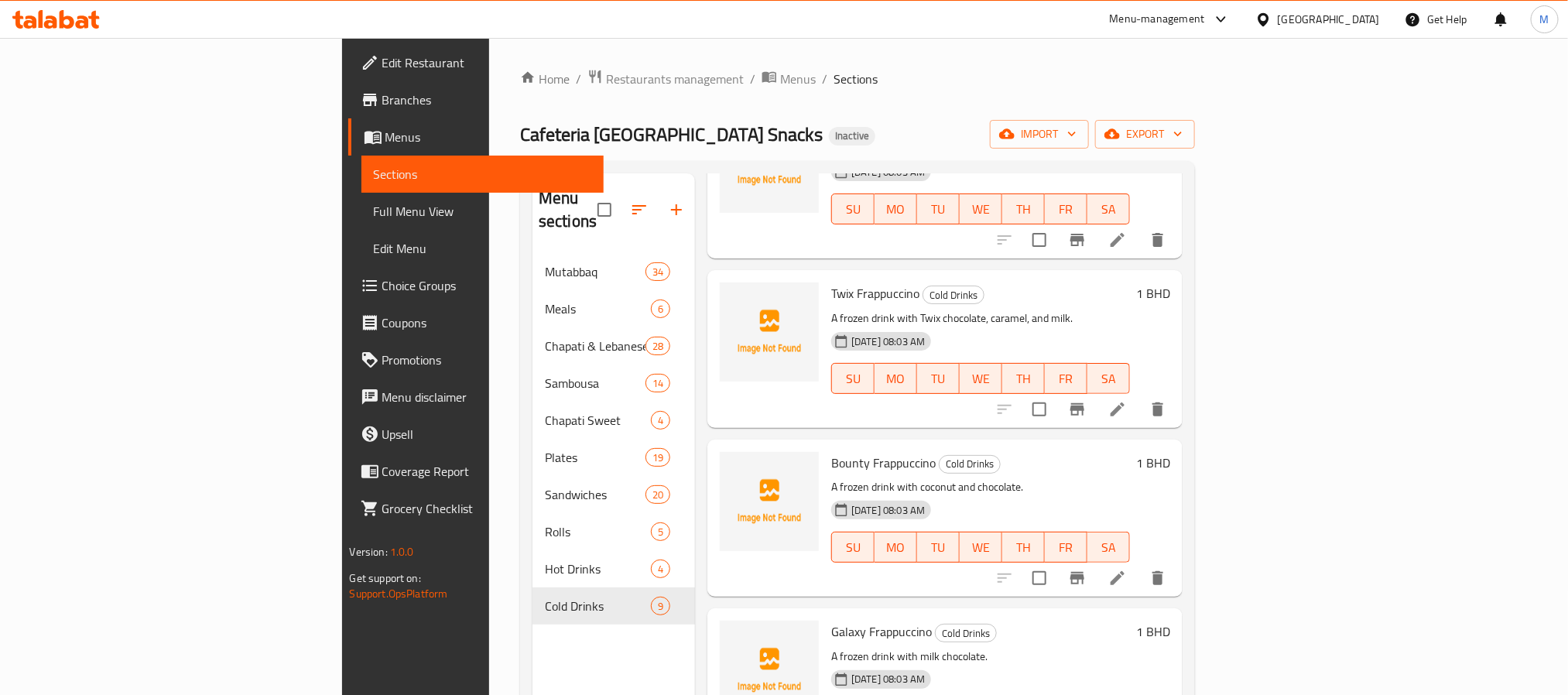
scroll to position [812, 0]
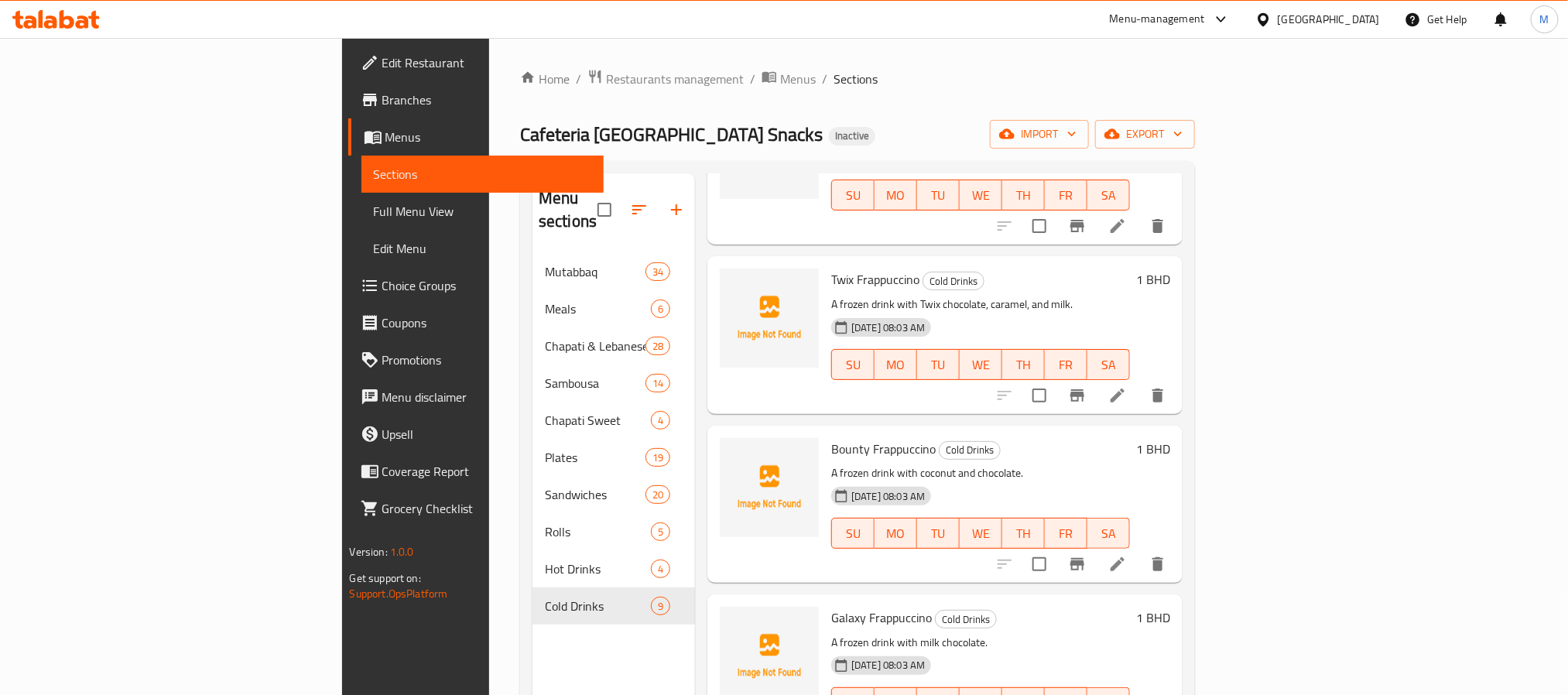
click at [841, 606] on span "Galaxy Frappuccino" at bounding box center [882, 618] width 101 height 23
copy h6 "Frappuccino"
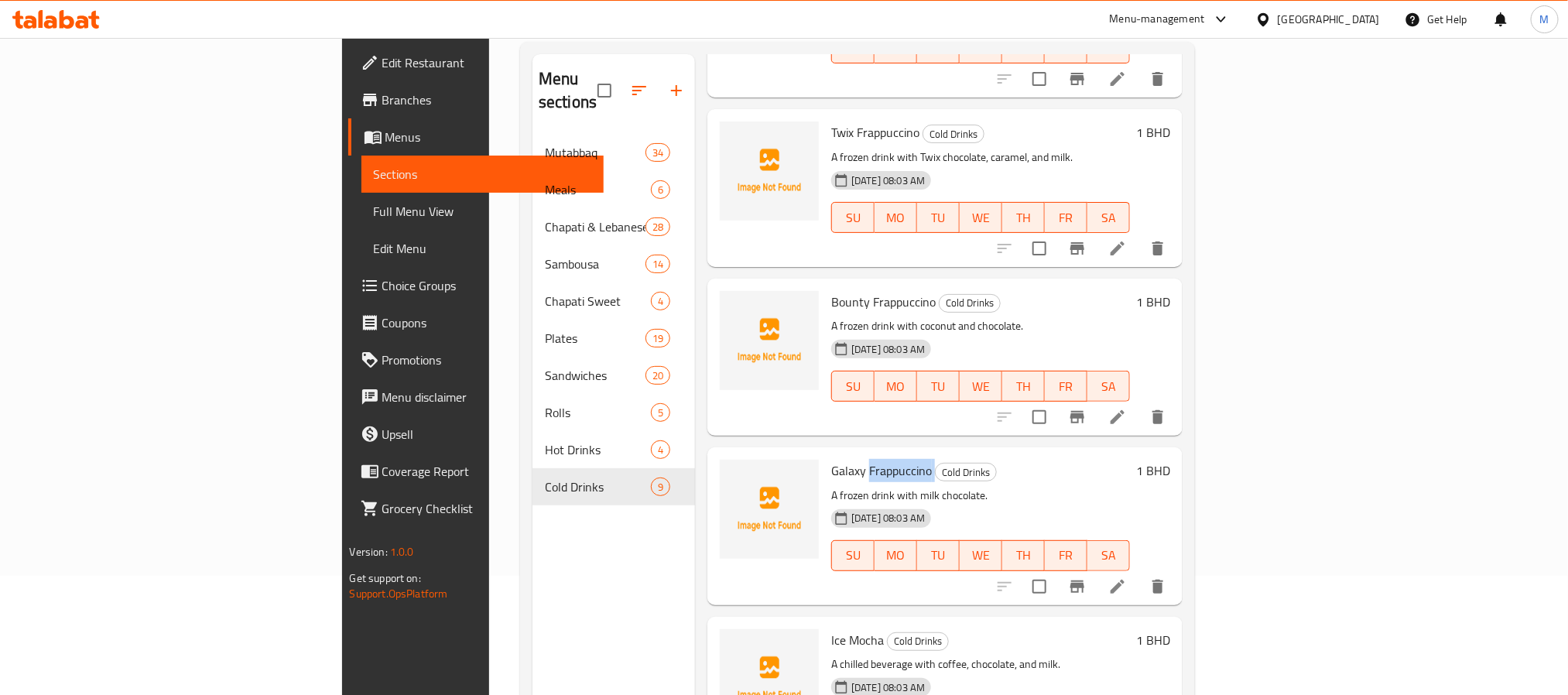
scroll to position [217, 0]
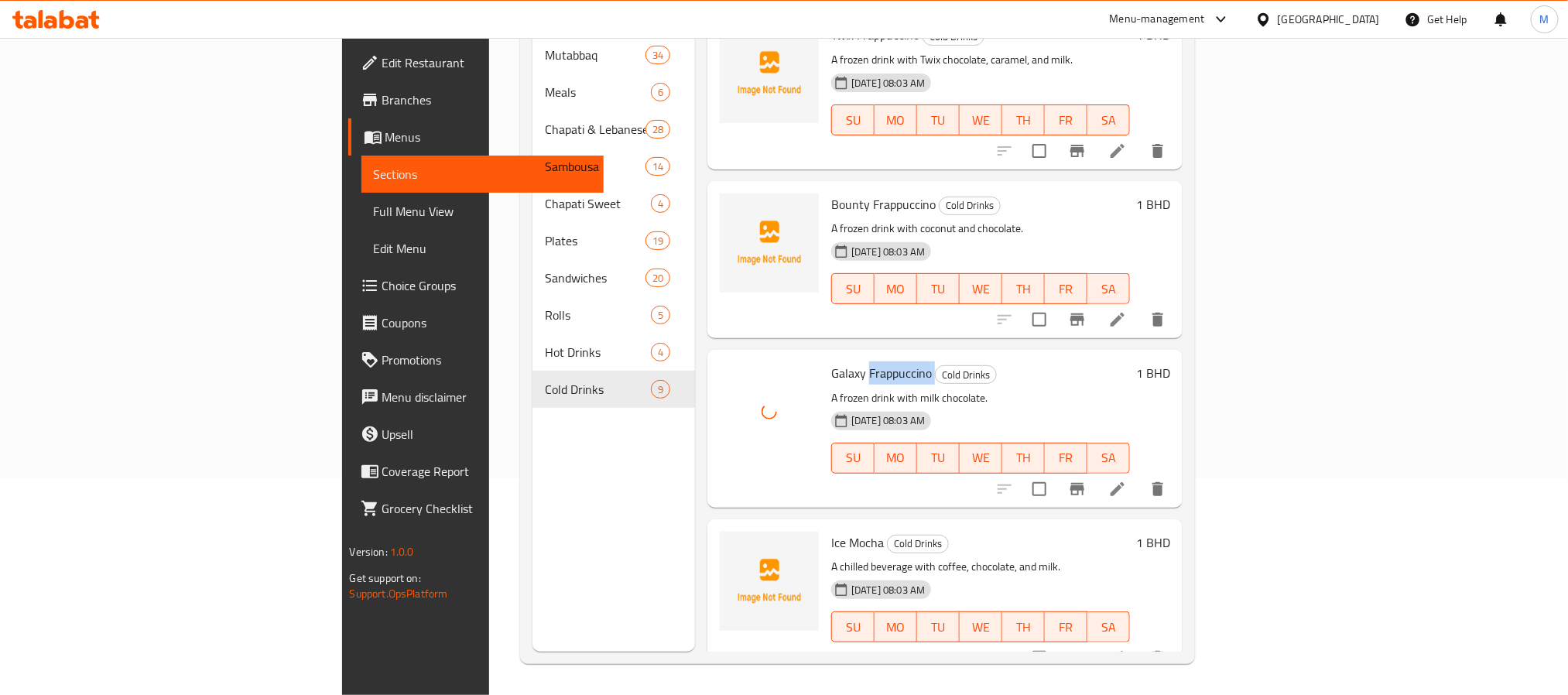
click at [825, 356] on div "Galaxy Frappuccino Cold Drinks A frozen drink with milk chocolate. 11-09-2025 0…" at bounding box center [981, 428] width 312 height 145
click at [832, 362] on span "Galaxy Frappuccino" at bounding box center [882, 373] width 101 height 23
copy h6 "Galaxy Frappuccino"
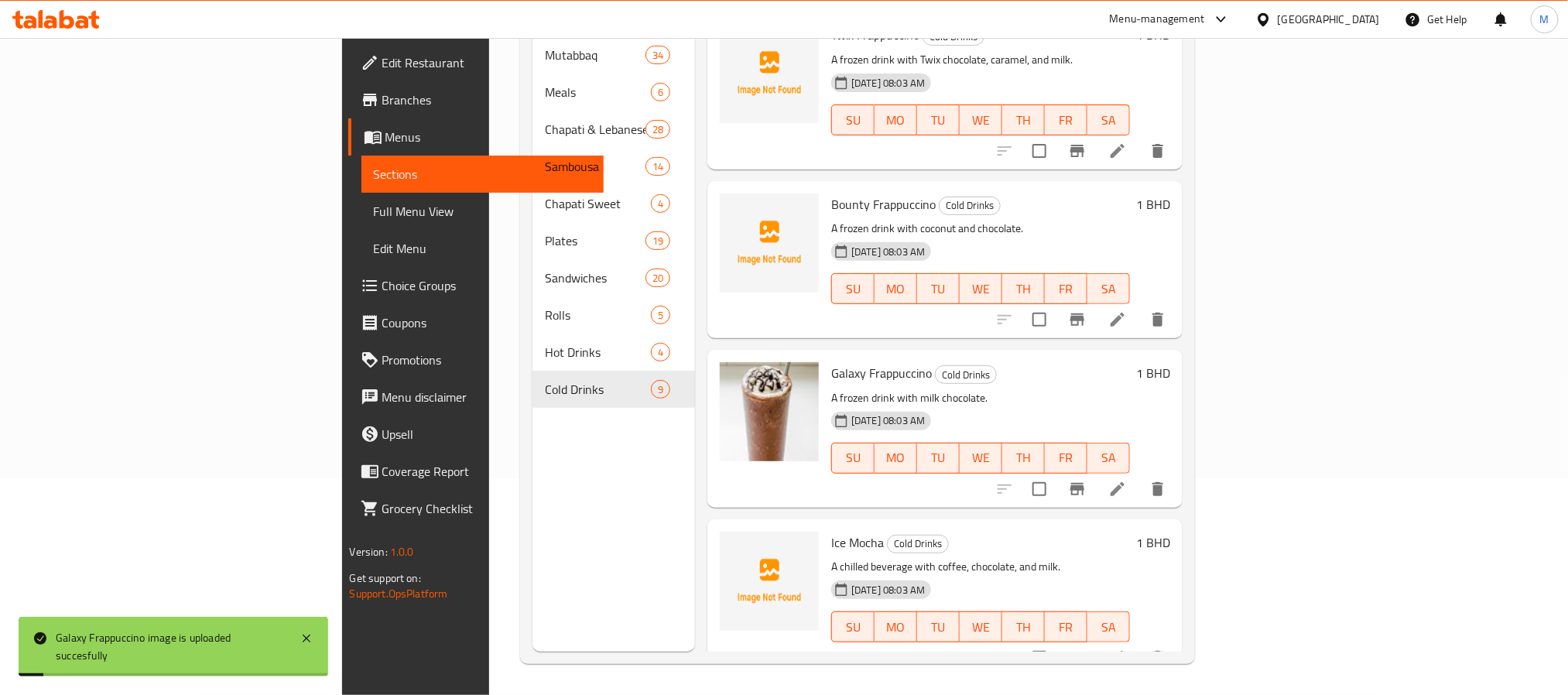
click at [1137, 405] on div "11-09-2025 08:03 AM SU MO TU WE TH FR SA" at bounding box center [981, 447] width 312 height 84
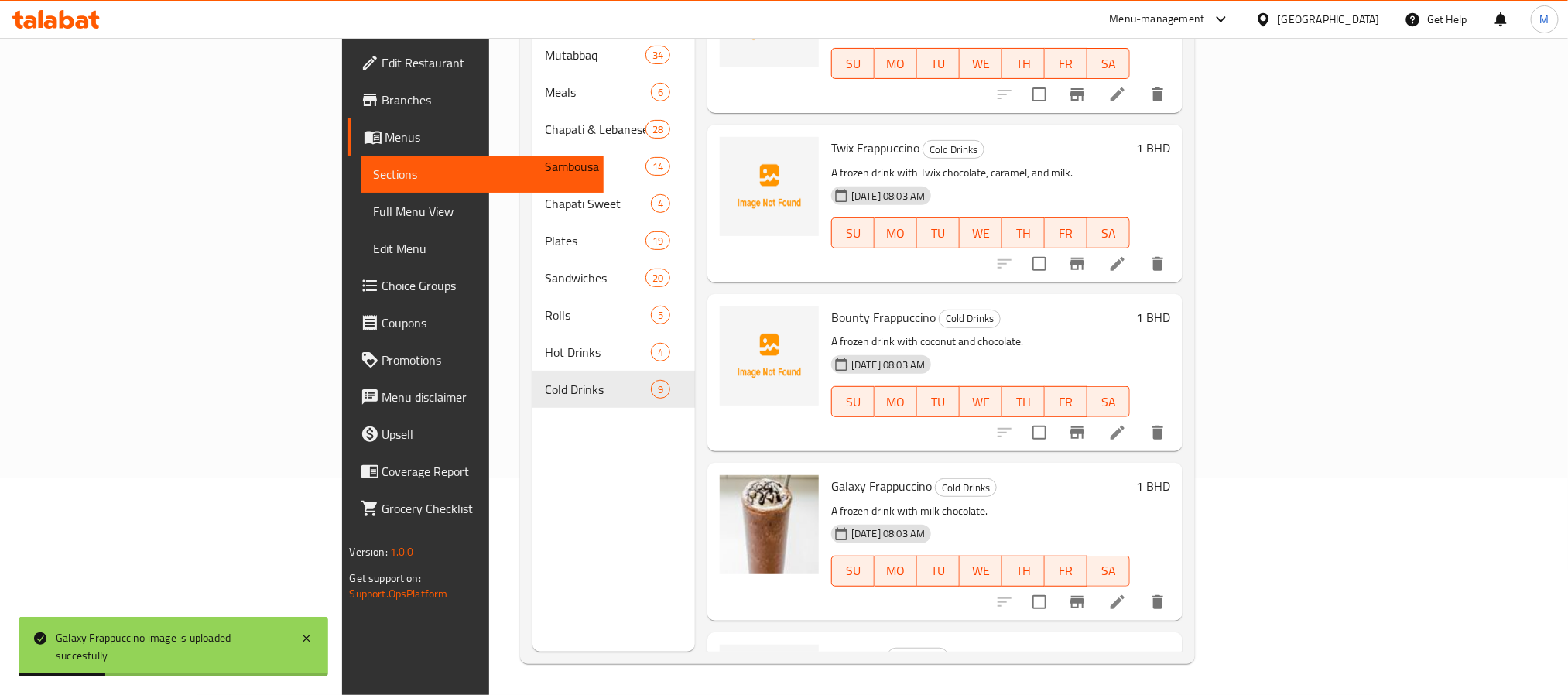
scroll to position [841, 0]
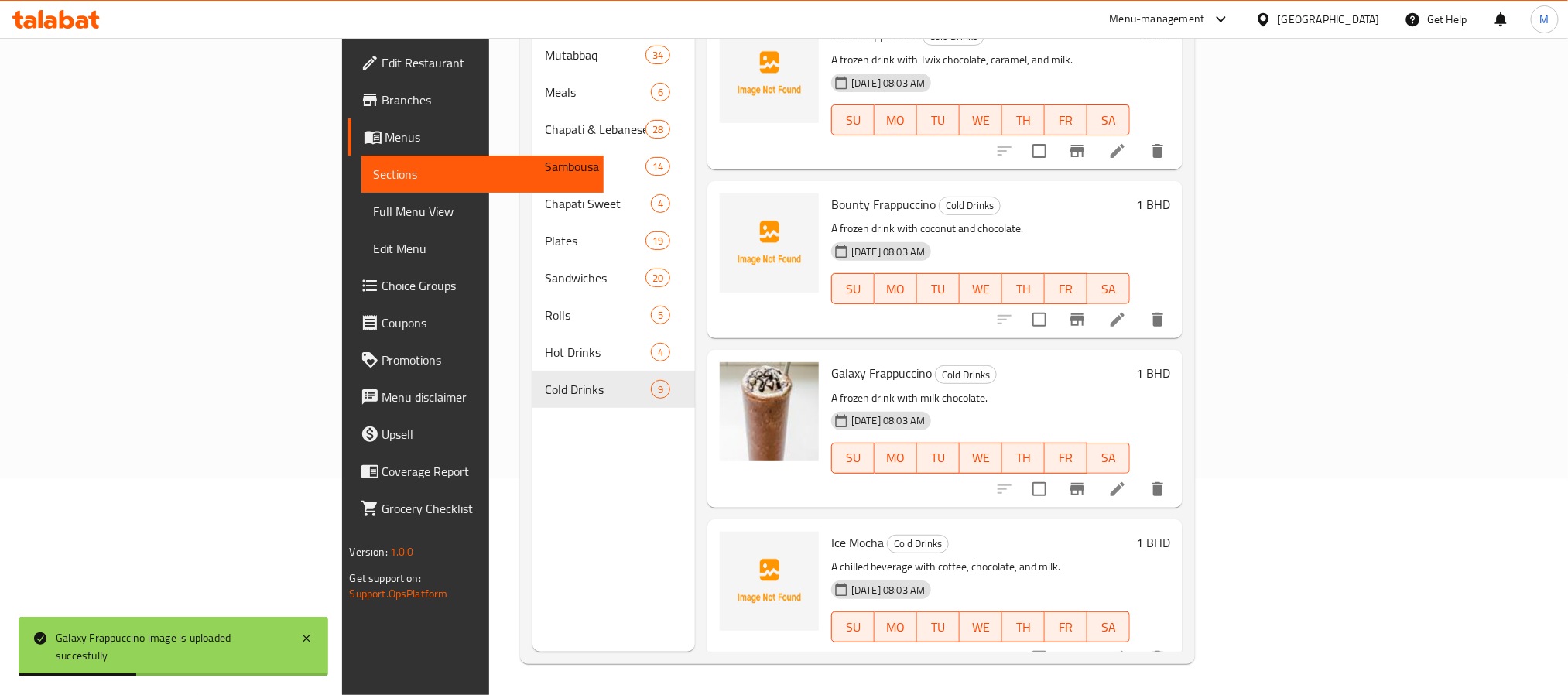
click at [832, 531] on span "Ice Mocha" at bounding box center [858, 543] width 53 height 23
copy h6 "Ice Mocha"
click at [832, 531] on span "Ice Mocha" at bounding box center [858, 543] width 53 height 23
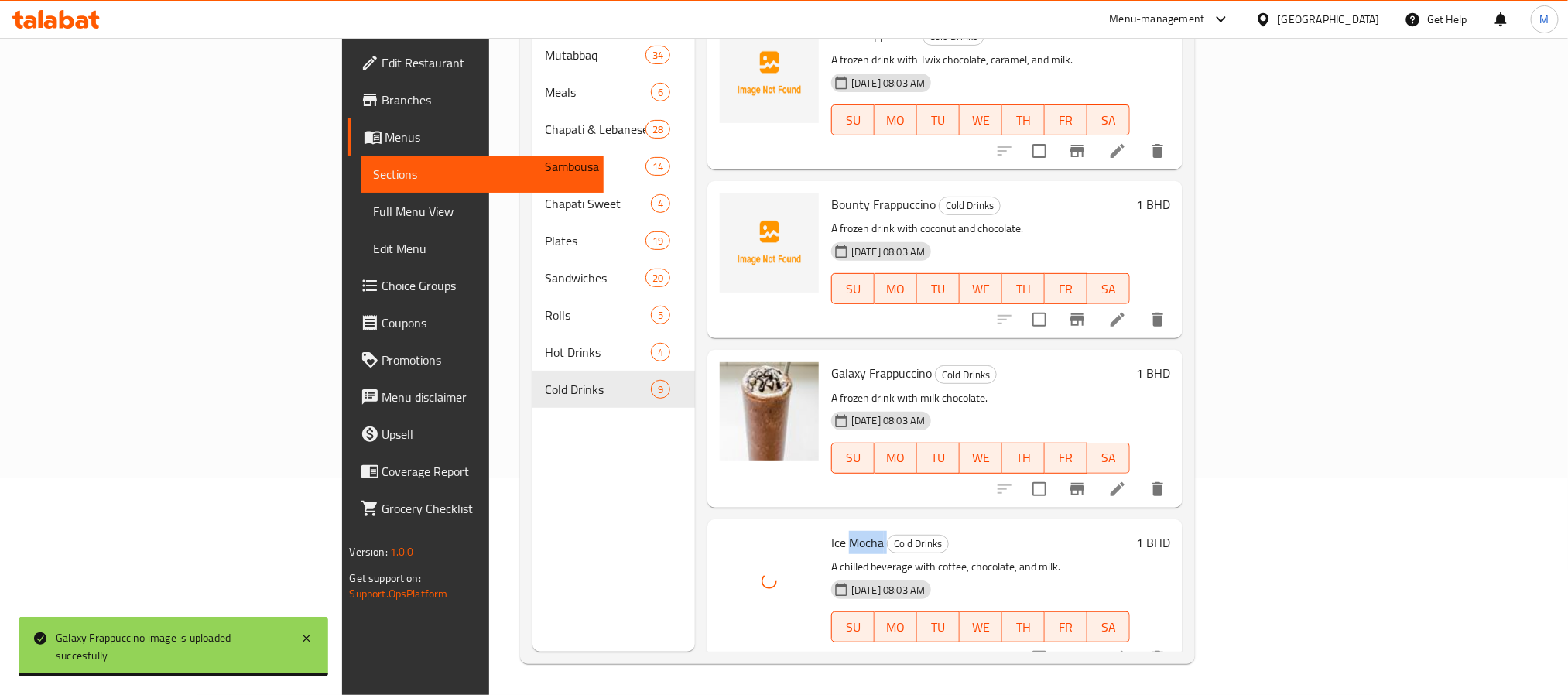
click at [832, 531] on span "Ice Mocha" at bounding box center [858, 543] width 53 height 23
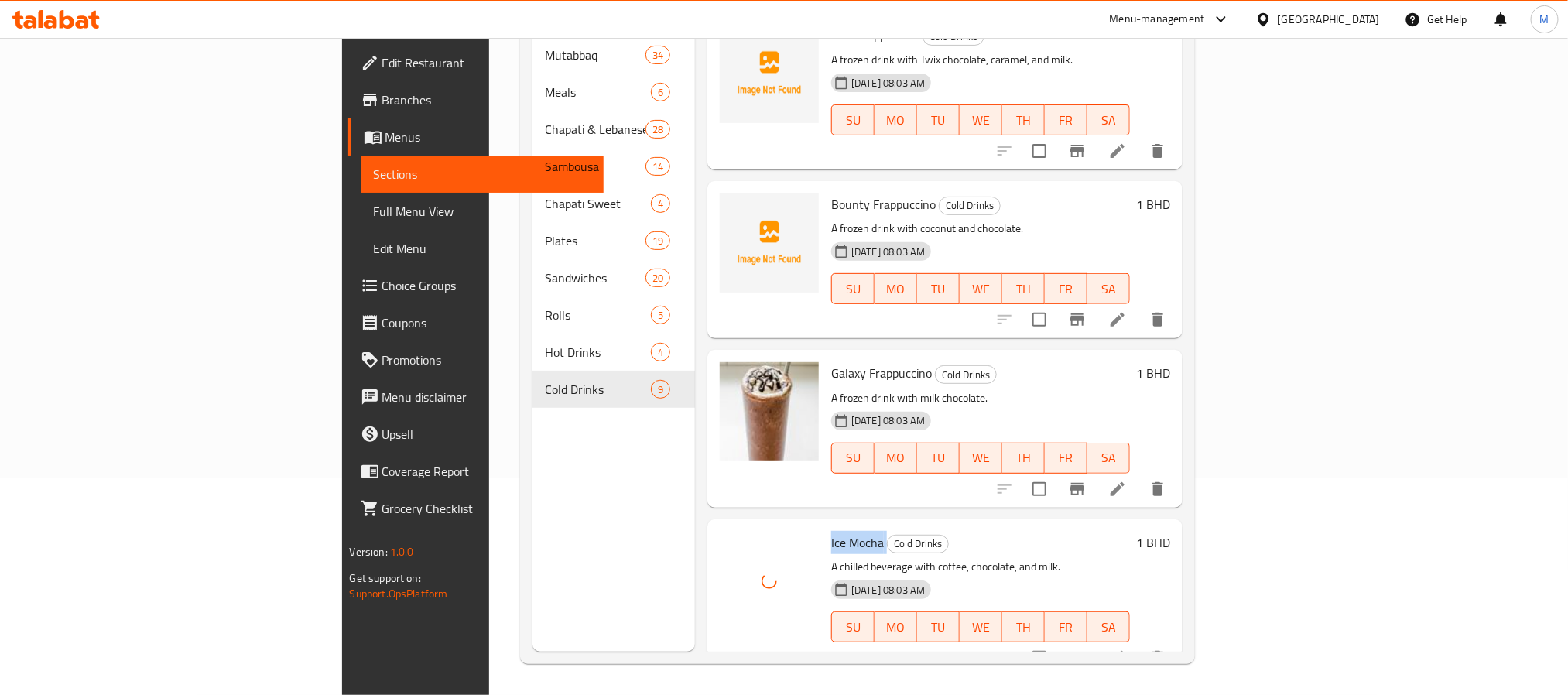
click at [832, 531] on span "Ice Mocha" at bounding box center [858, 543] width 53 height 23
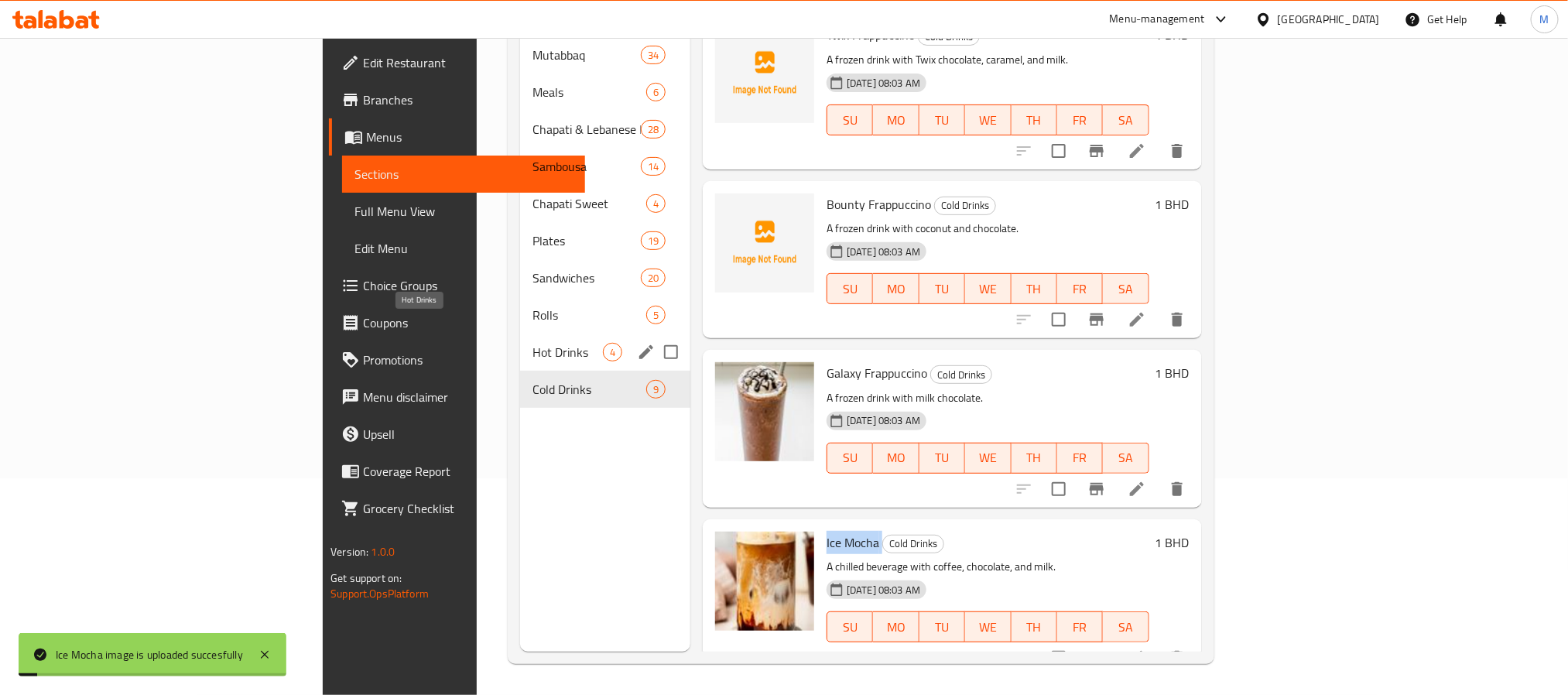
click at [533, 342] on span "Hot Drinks" at bounding box center [568, 352] width 70 height 18
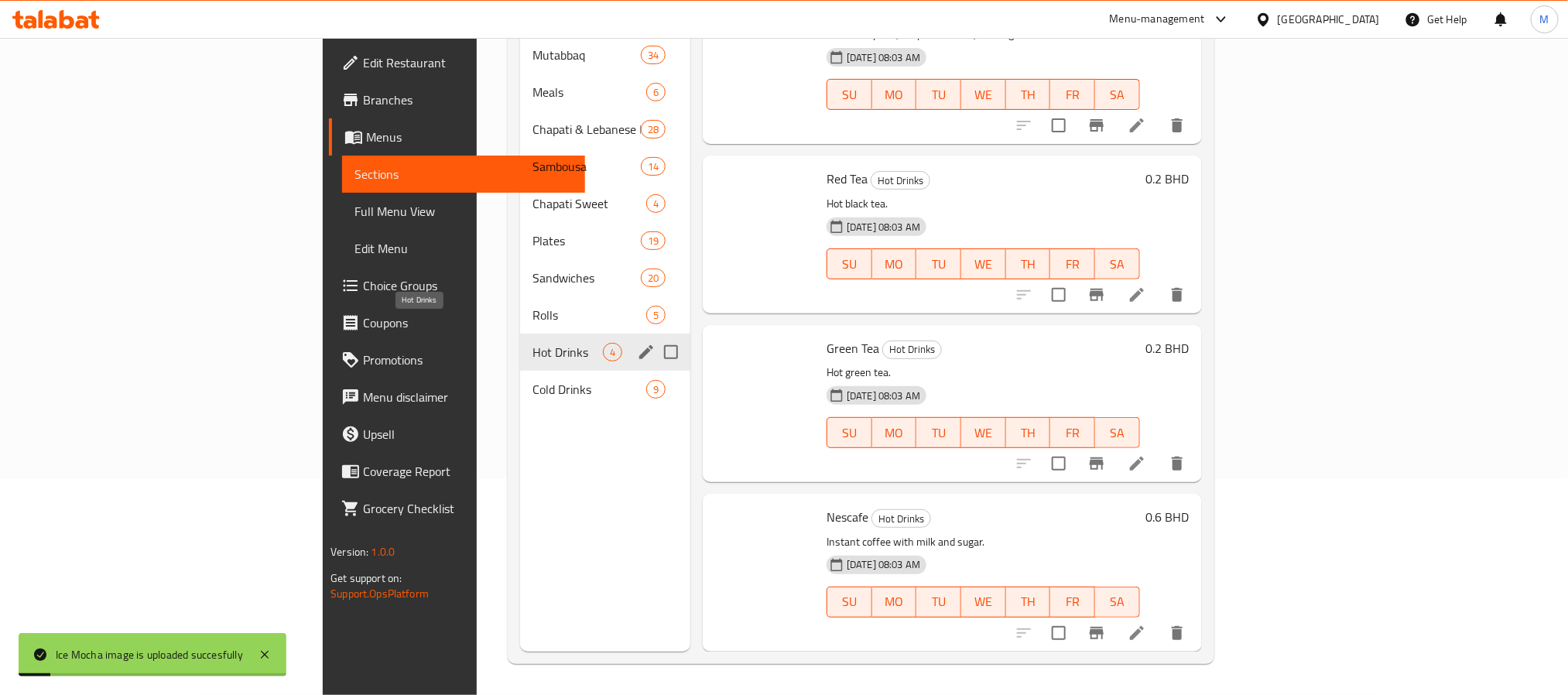
scroll to position [19, 0]
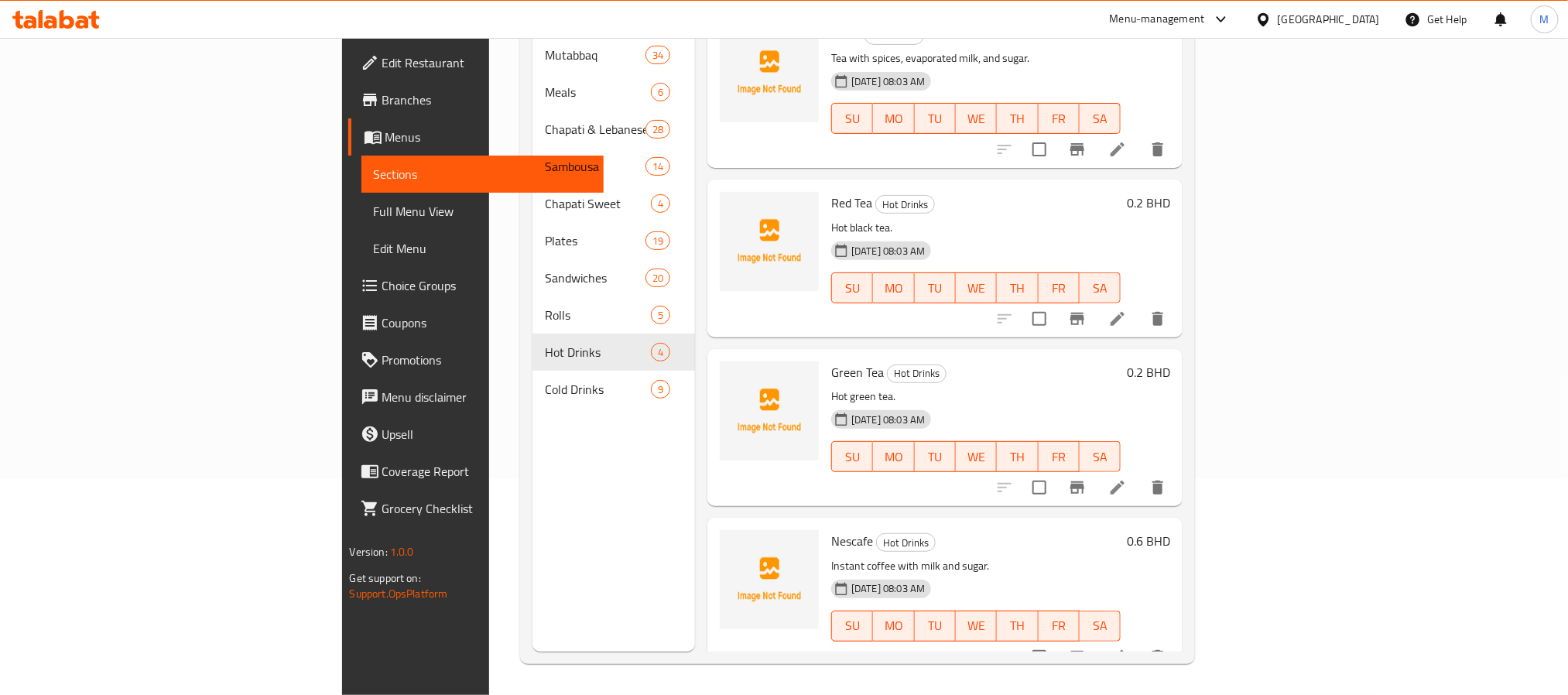
click at [832, 361] on span "Green Tea" at bounding box center [858, 373] width 53 height 23
copy h6 "Green Tea"
click at [832, 361] on span "Green Tea" at bounding box center [858, 373] width 53 height 23
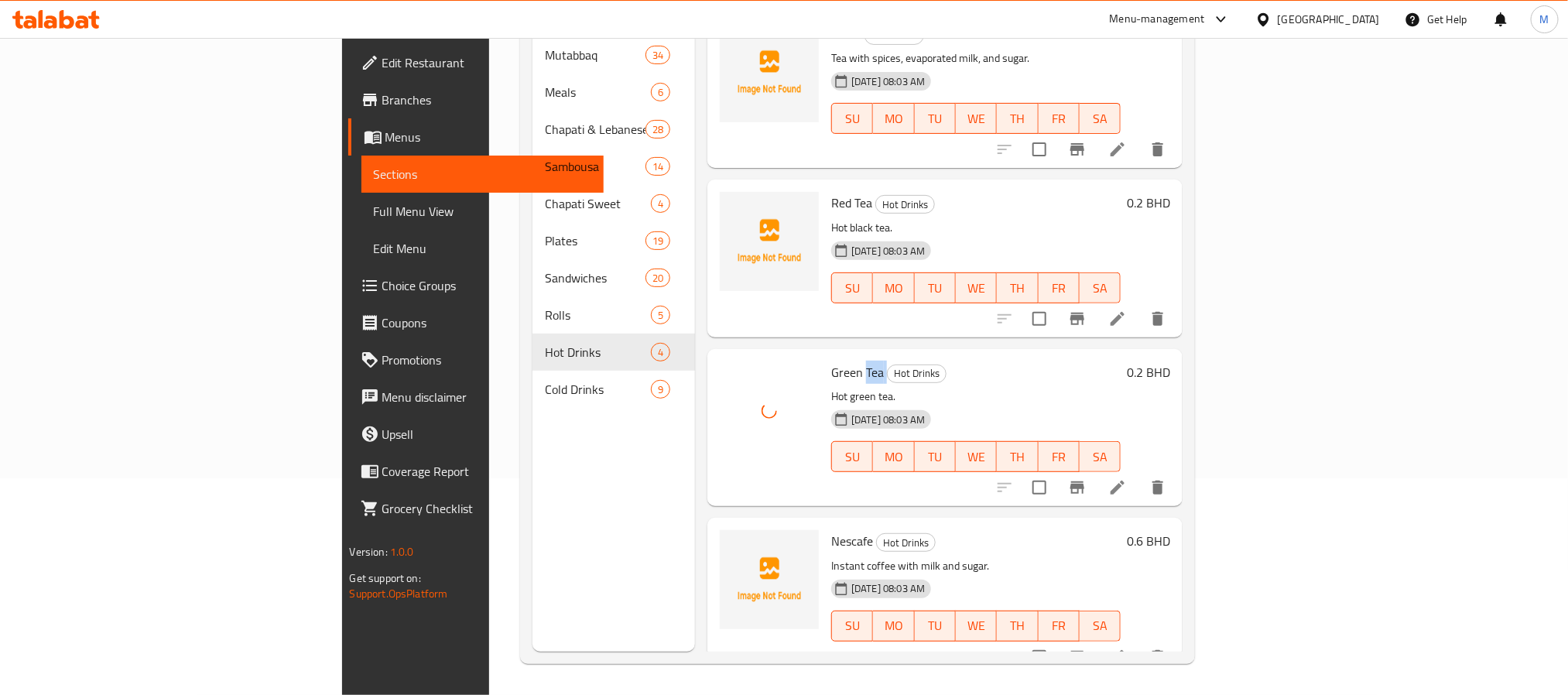
click at [832, 361] on span "Green Tea" at bounding box center [858, 373] width 53 height 23
click at [1380, 21] on div "Bahrain" at bounding box center [1318, 19] width 149 height 37
click at [1348, 9] on div "Bahrain" at bounding box center [1318, 19] width 149 height 37
click at [1349, 21] on div "Bahrain" at bounding box center [1329, 19] width 102 height 17
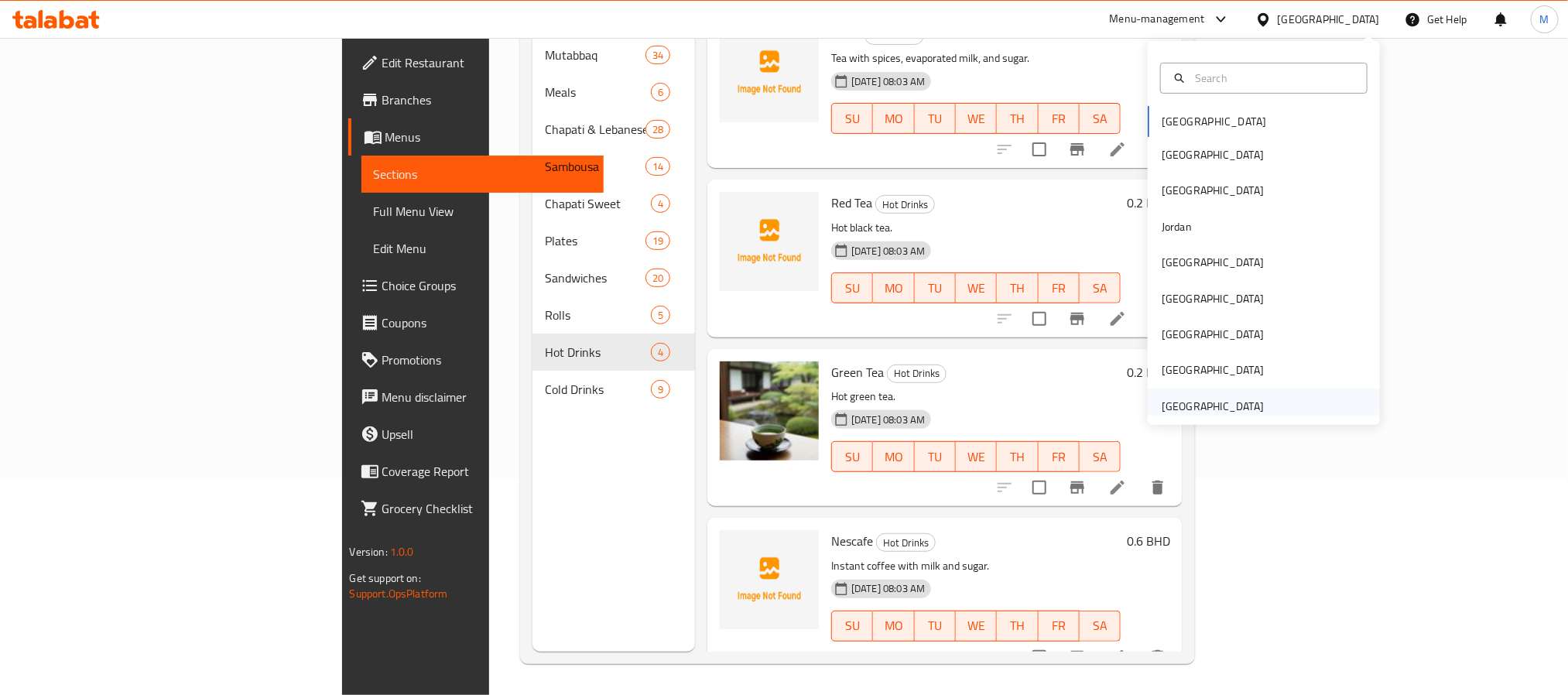
click at [1257, 391] on div "[GEOGRAPHIC_DATA]" at bounding box center [1263, 406] width 232 height 36
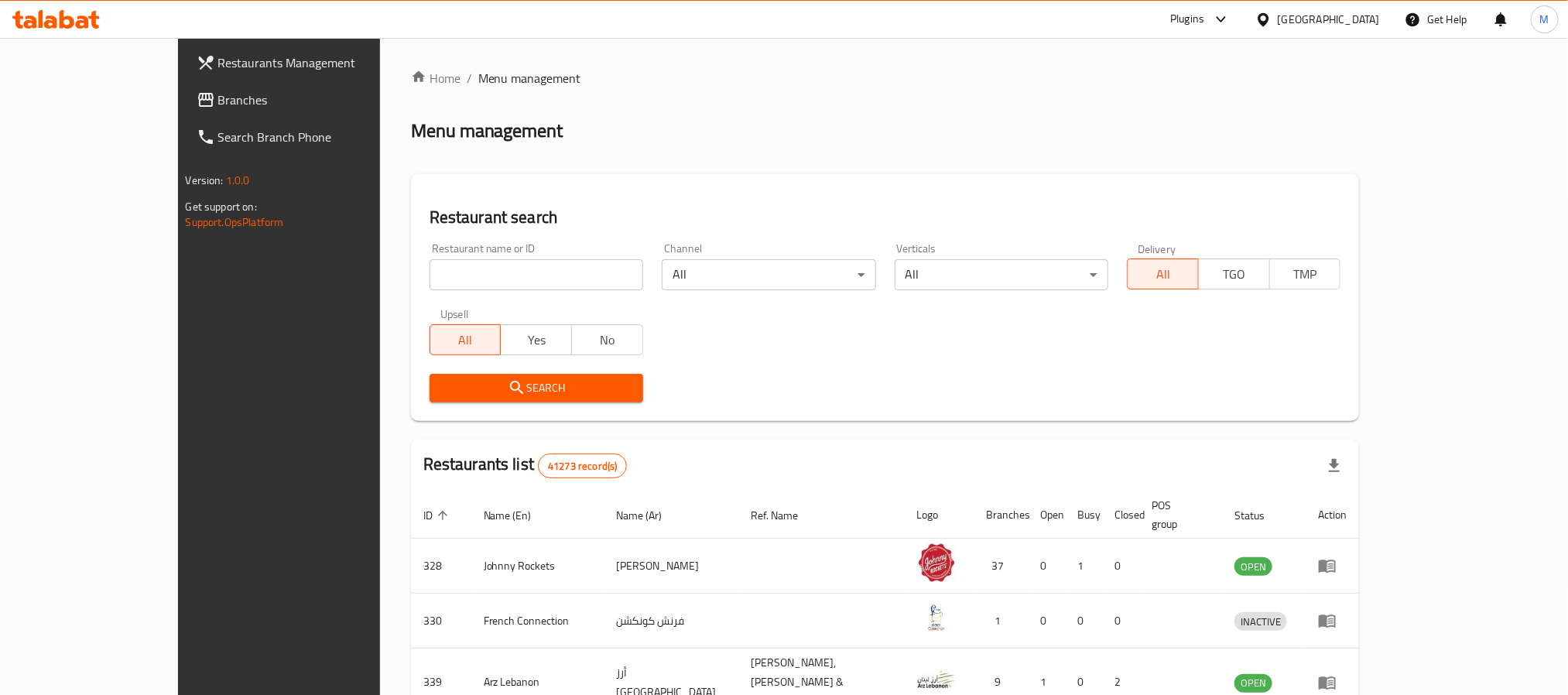
click at [202, 110] on link "Branches" at bounding box center [312, 100] width 255 height 37
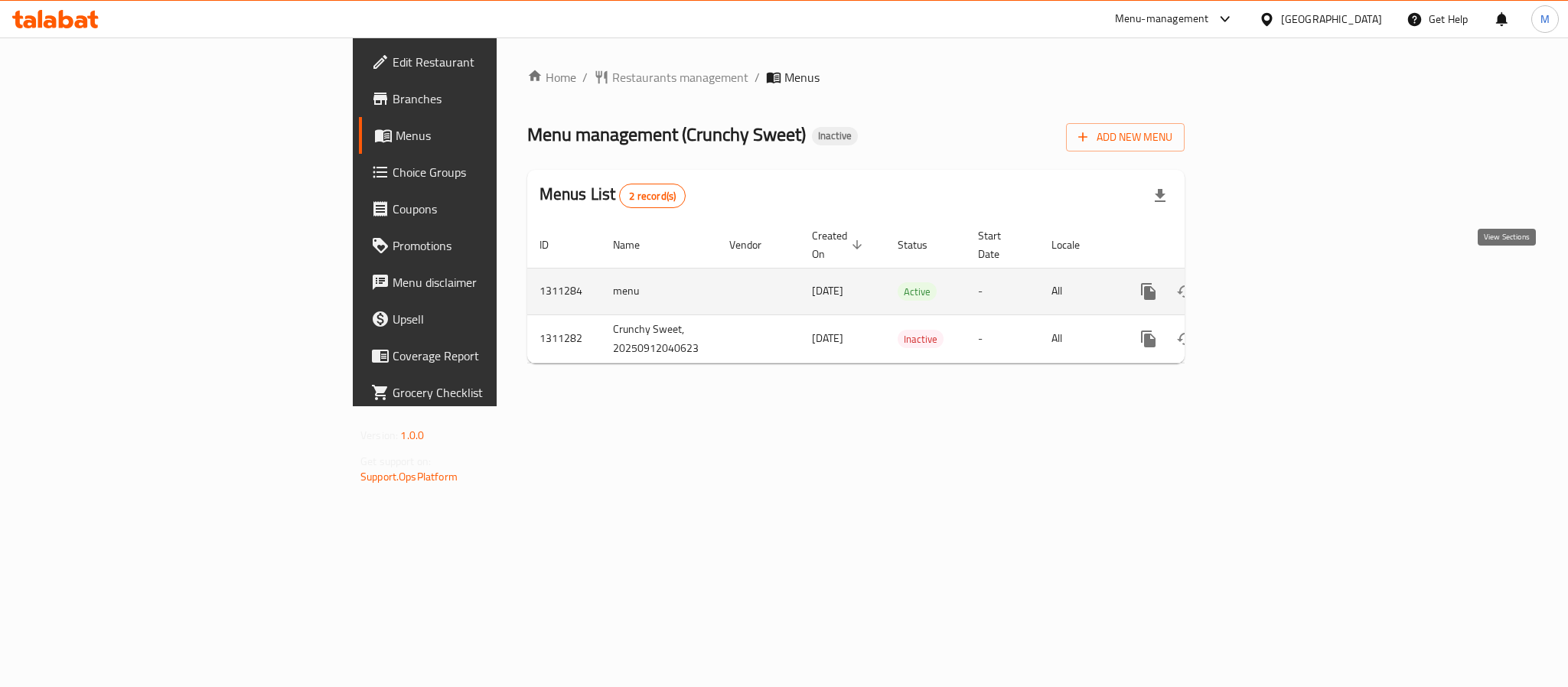
click at [1267, 282] on icon "enhanced table" at bounding box center [1258, 291] width 18 height 18
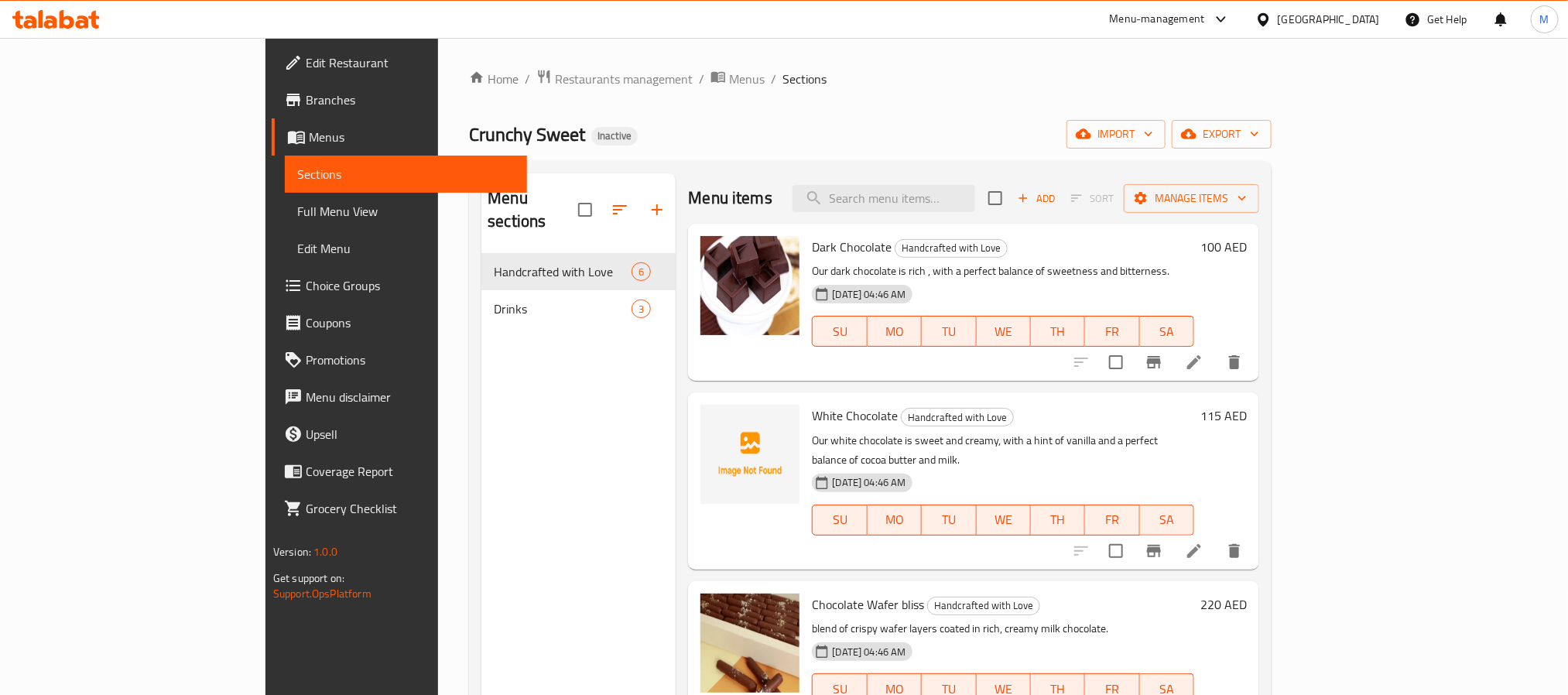
click at [1271, 100] on div "Home / Restaurants management / Menus / Sections Crunchy Sweet Inactive import …" at bounding box center [870, 474] width 802 height 811
click at [1260, 126] on span "export" at bounding box center [1222, 134] width 75 height 19
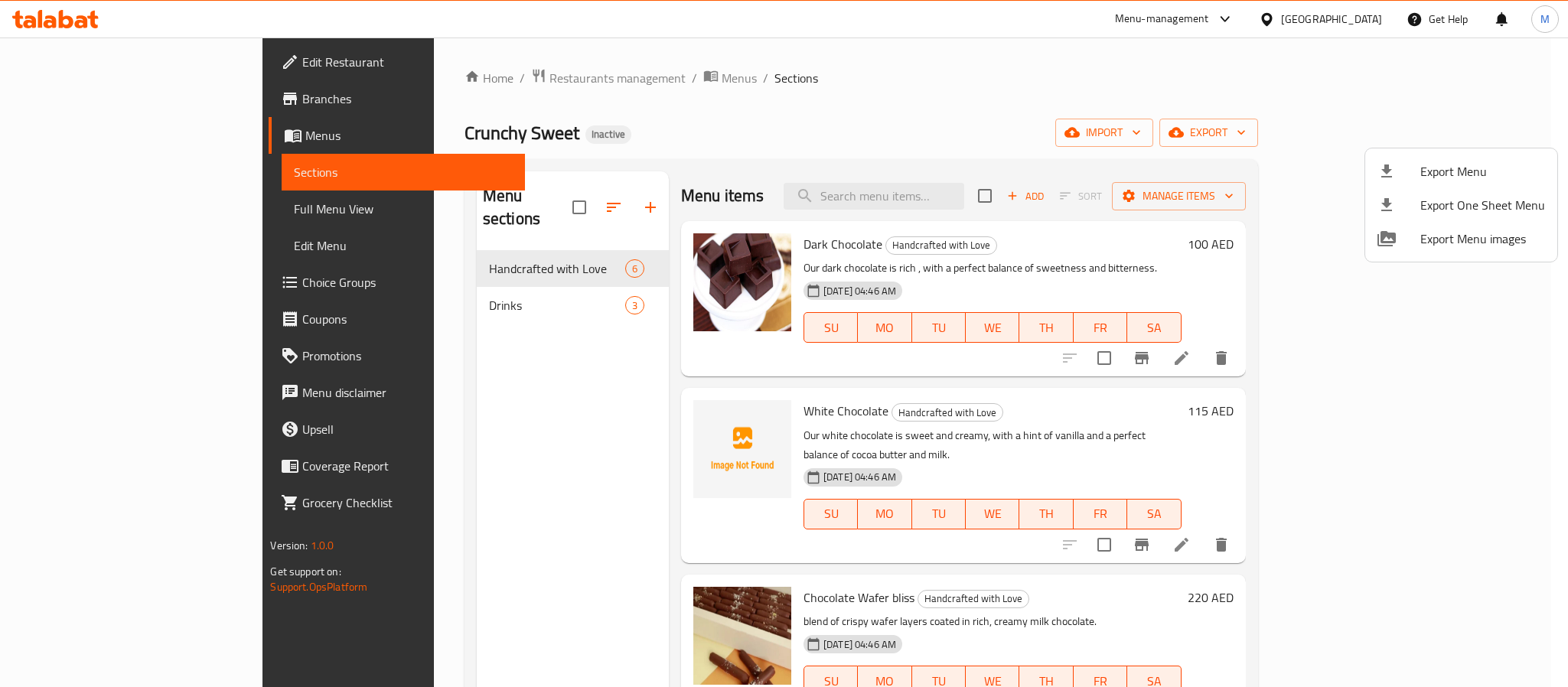
click at [1074, 246] on div at bounding box center [784, 344] width 1568 height 687
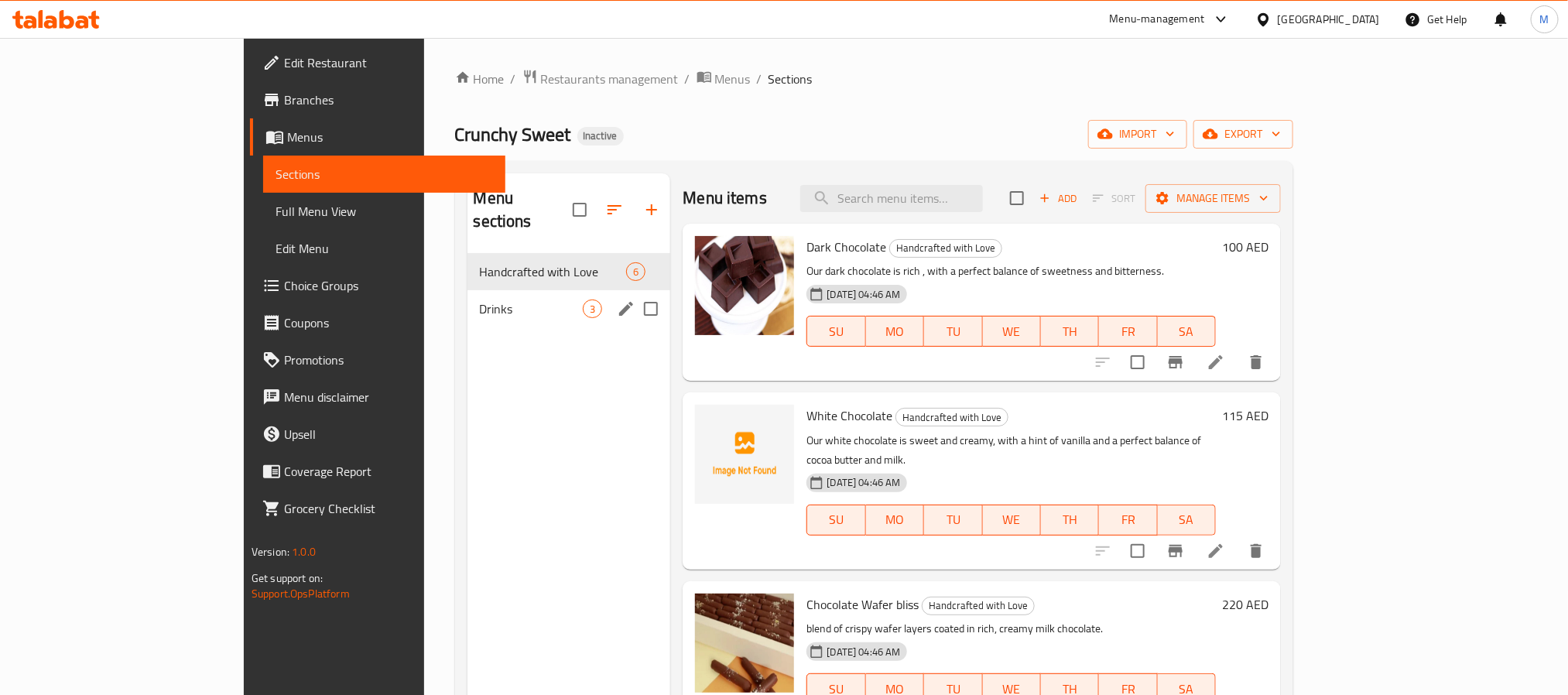
click at [467, 298] on div "Drinks 3" at bounding box center [569, 309] width 204 height 37
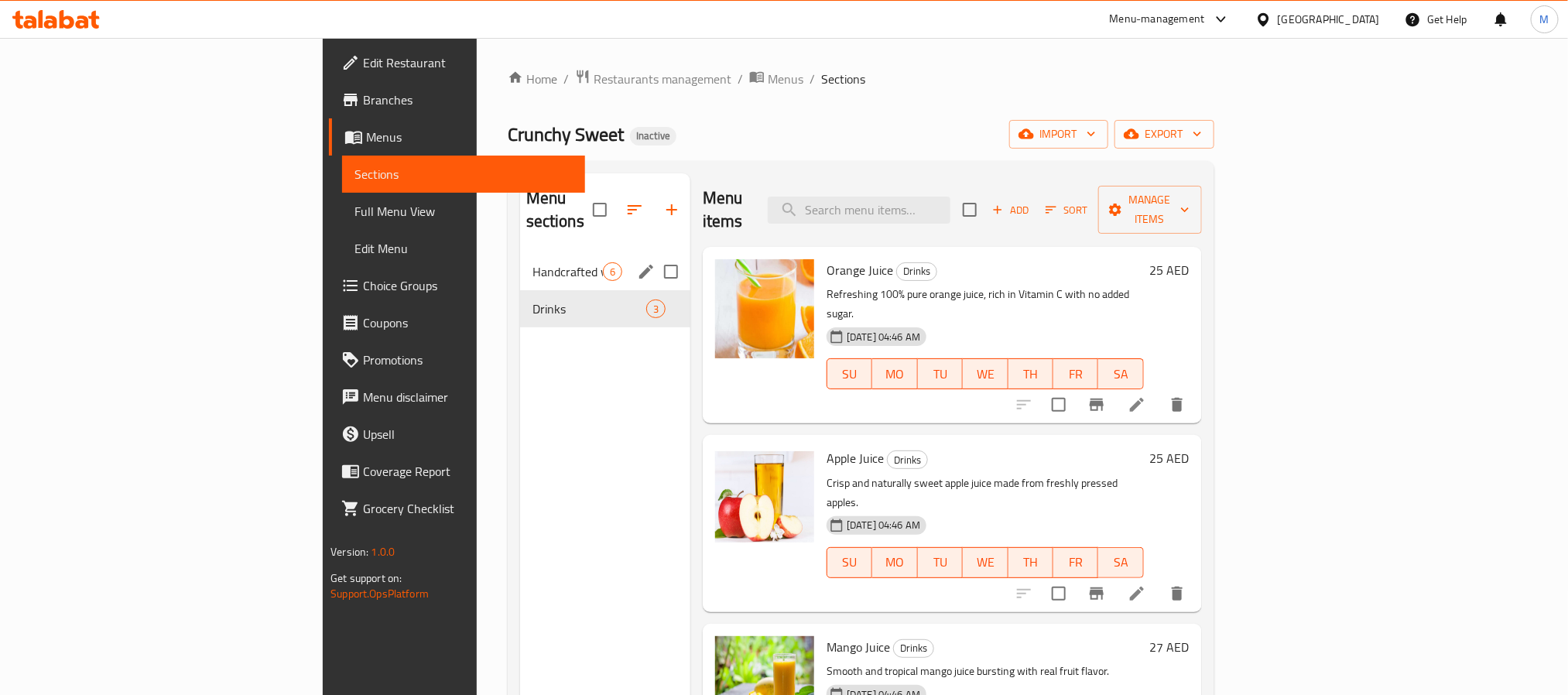
click at [520, 259] on div "Handcrafted with Love 6" at bounding box center [605, 271] width 170 height 37
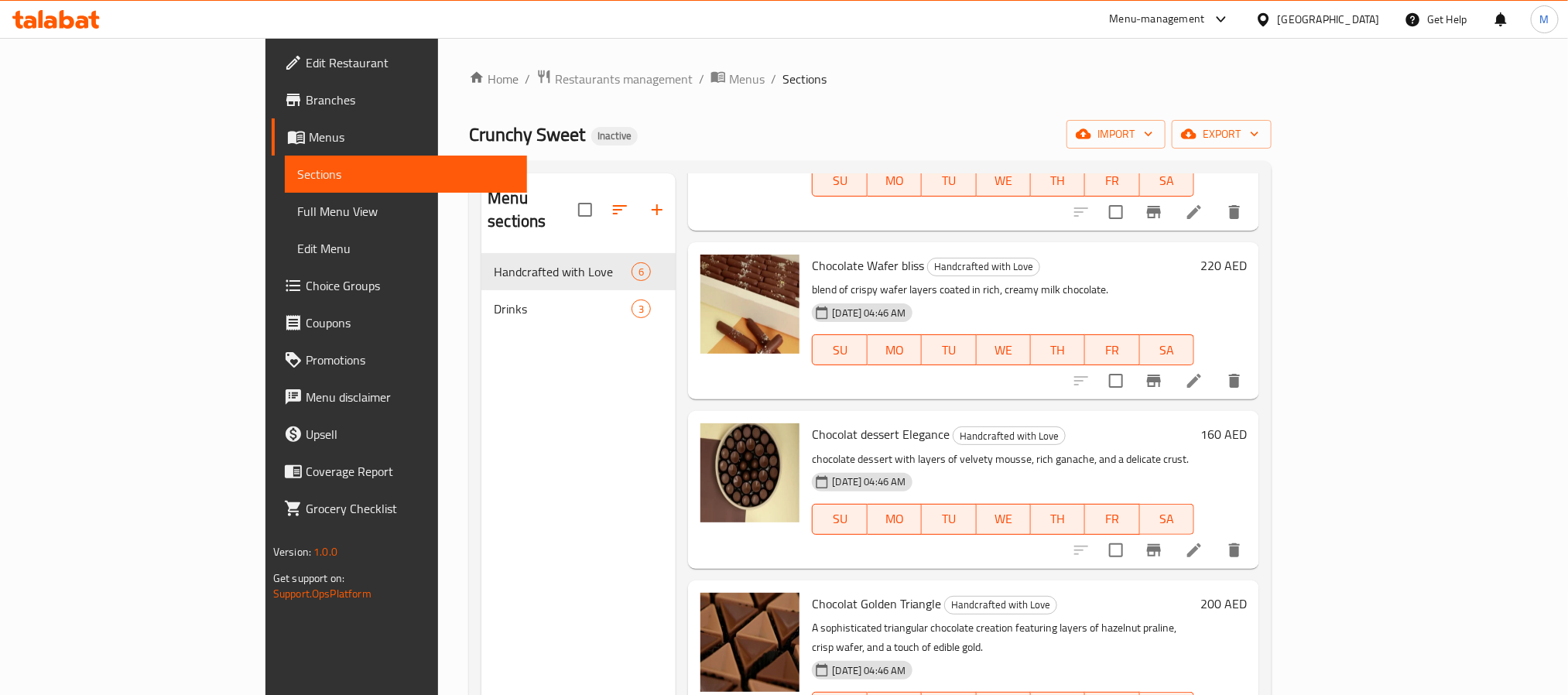
scroll to position [348, 0]
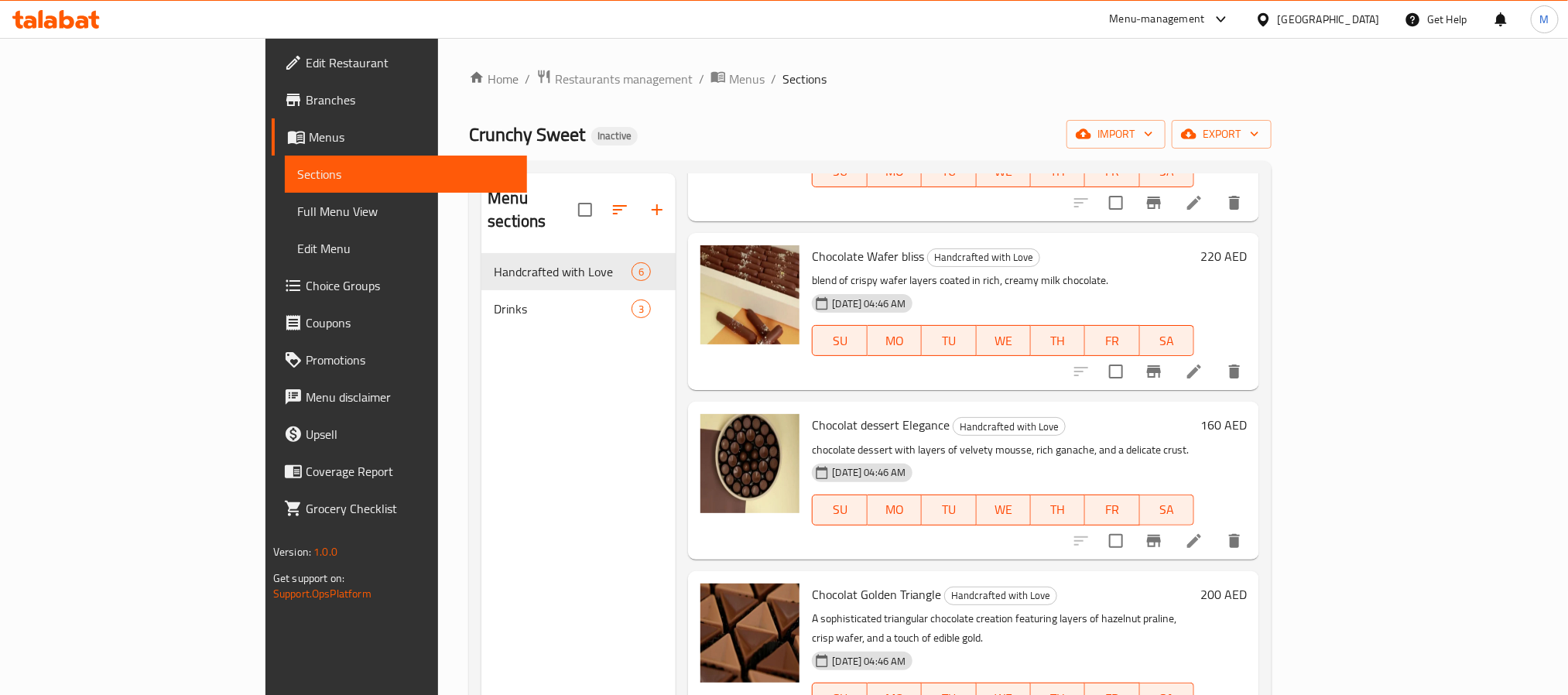
click at [1365, 21] on div "[GEOGRAPHIC_DATA]" at bounding box center [1329, 19] width 102 height 17
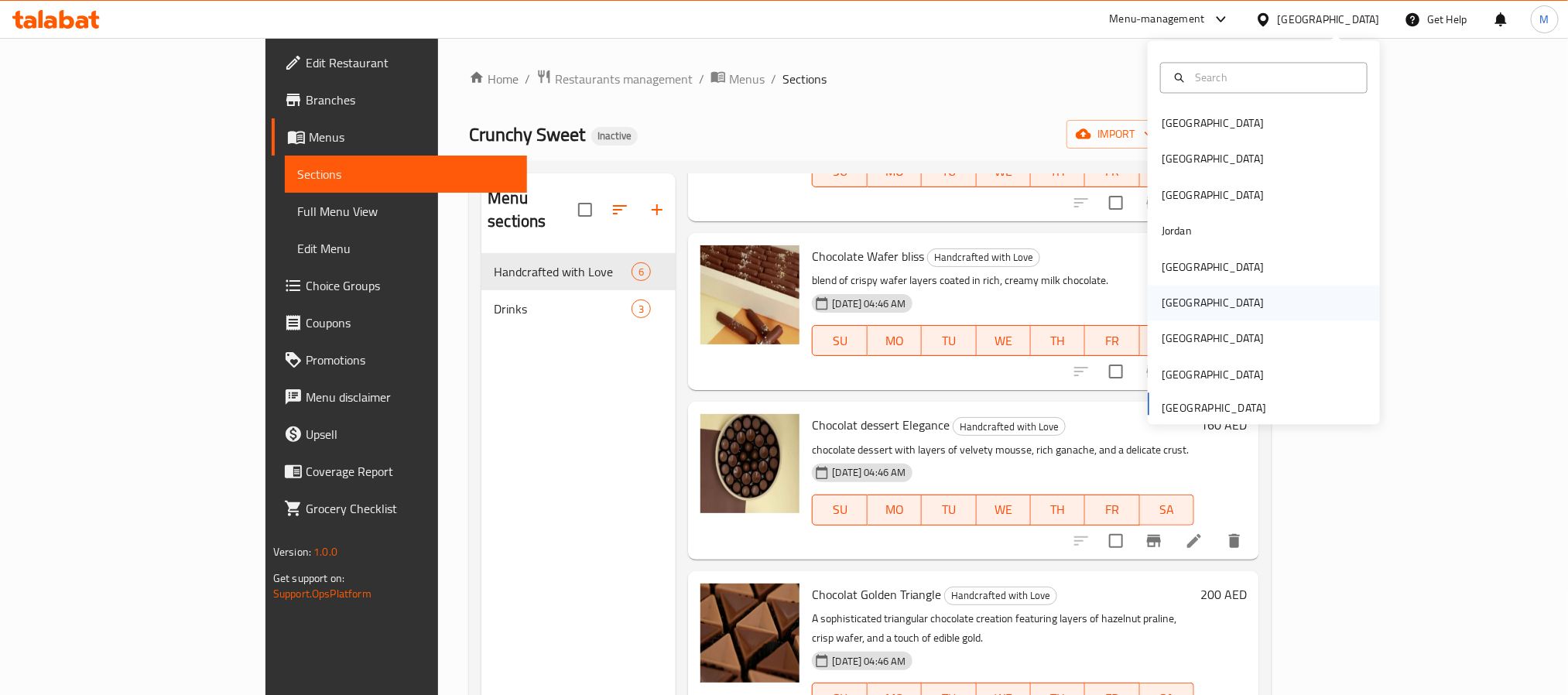
click at [1176, 307] on div "[GEOGRAPHIC_DATA]" at bounding box center [1213, 303] width 127 height 36
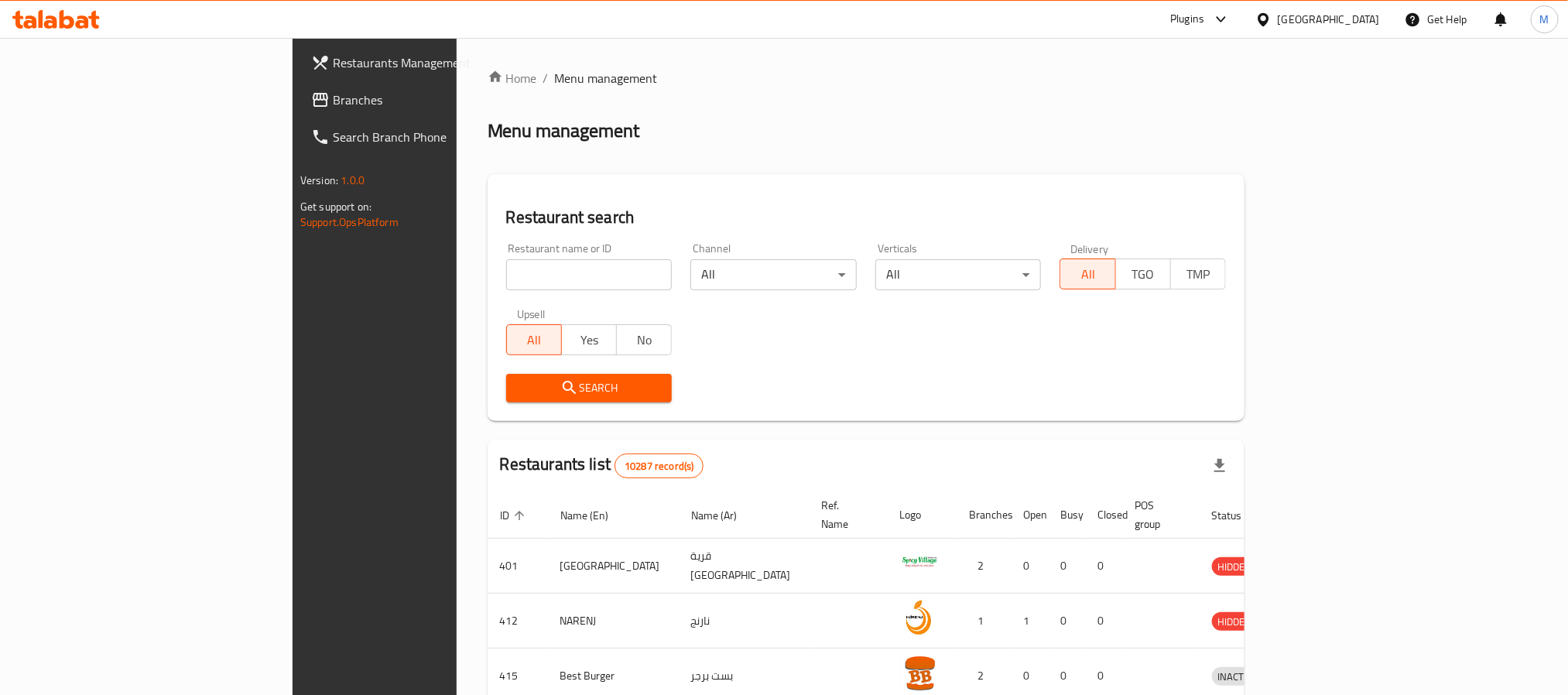
drag, startPoint x: 52, startPoint y: 107, endPoint x: 56, endPoint y: 100, distance: 8.1
click at [333, 107] on span "Branches" at bounding box center [437, 100] width 209 height 18
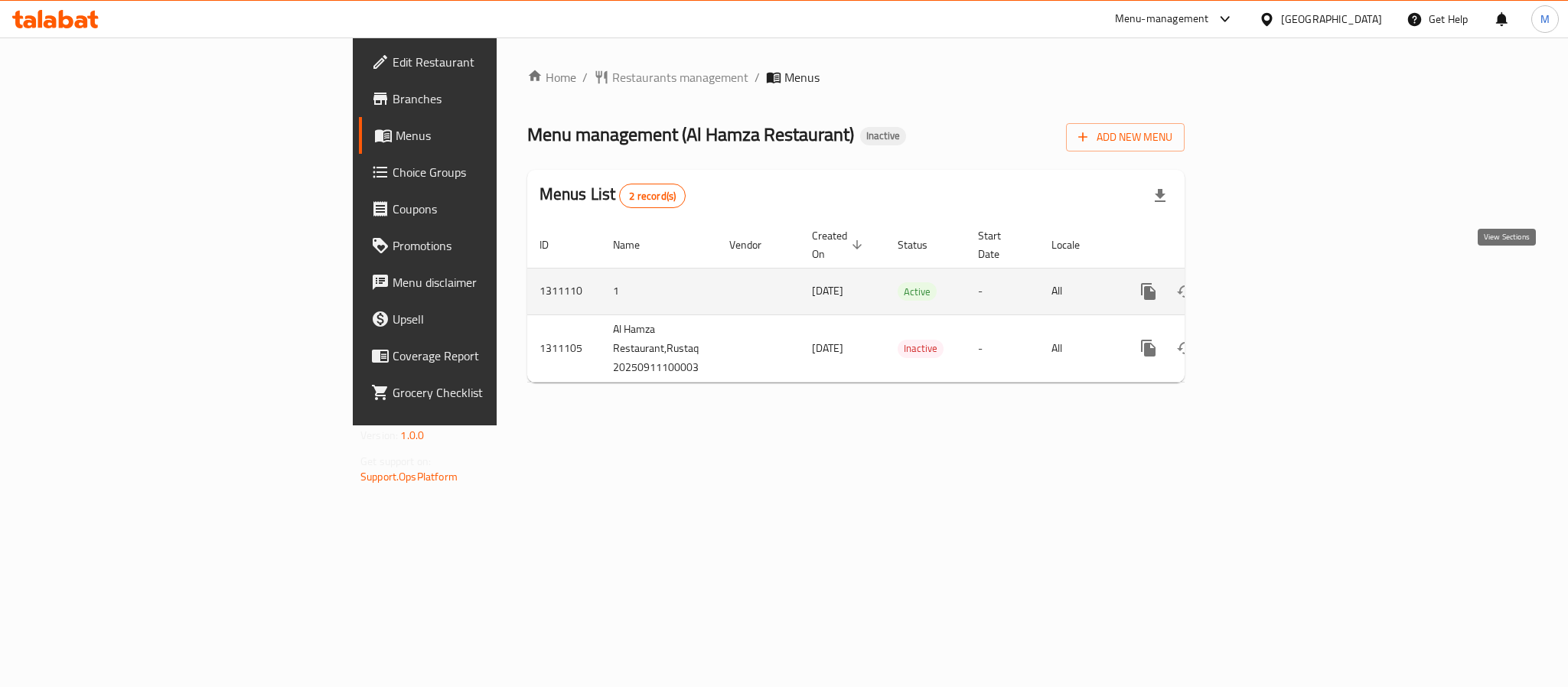
click at [1277, 276] on link "enhanced table" at bounding box center [1258, 291] width 36 height 36
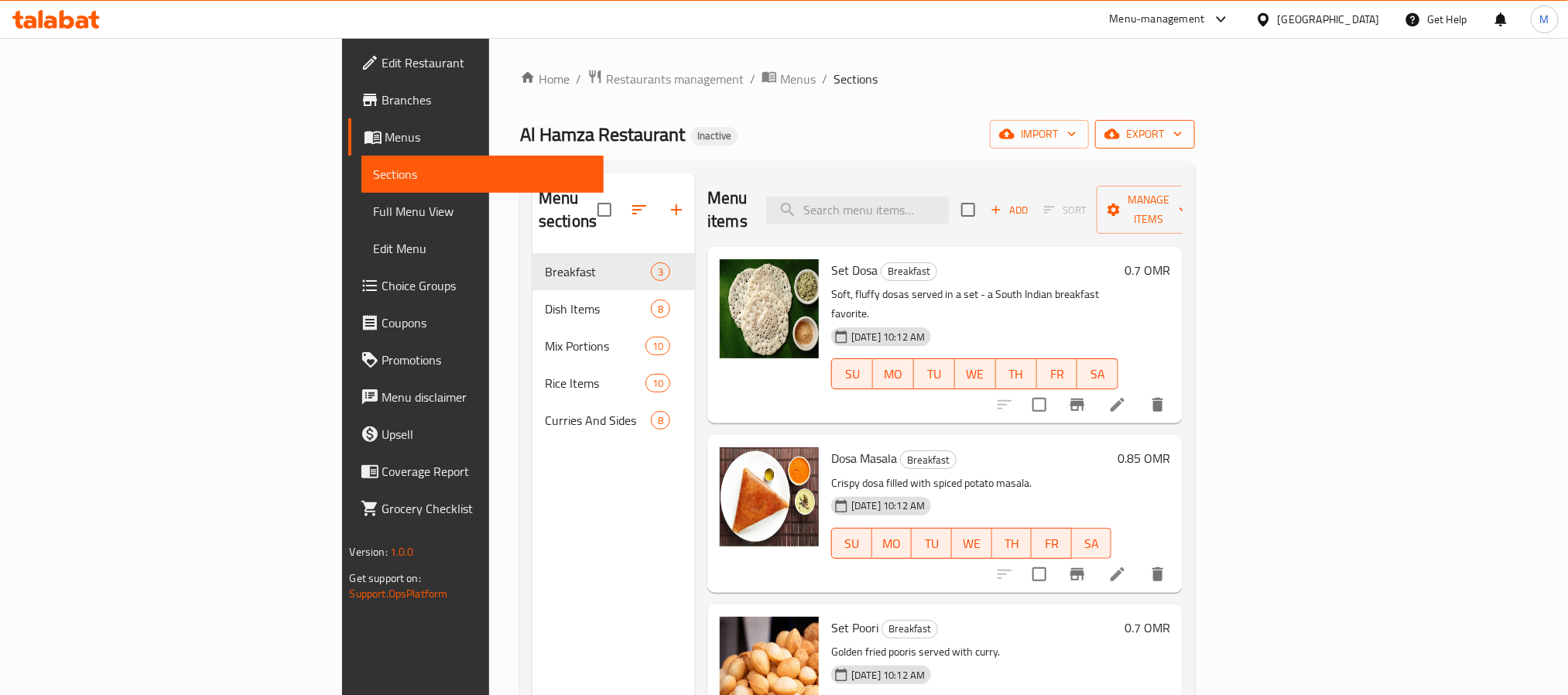
click at [1183, 133] on span "export" at bounding box center [1145, 134] width 75 height 19
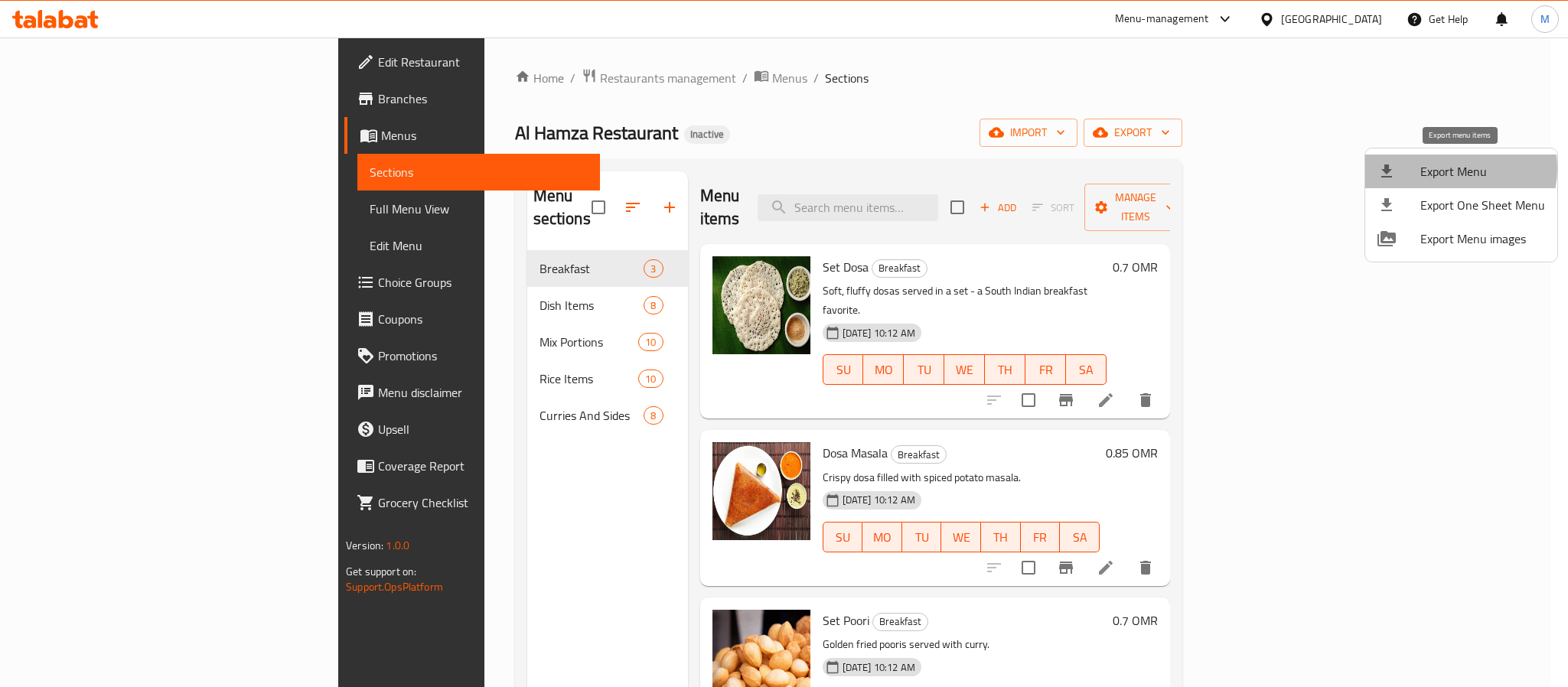
click at [1448, 168] on span "Export Menu" at bounding box center [1482, 171] width 125 height 18
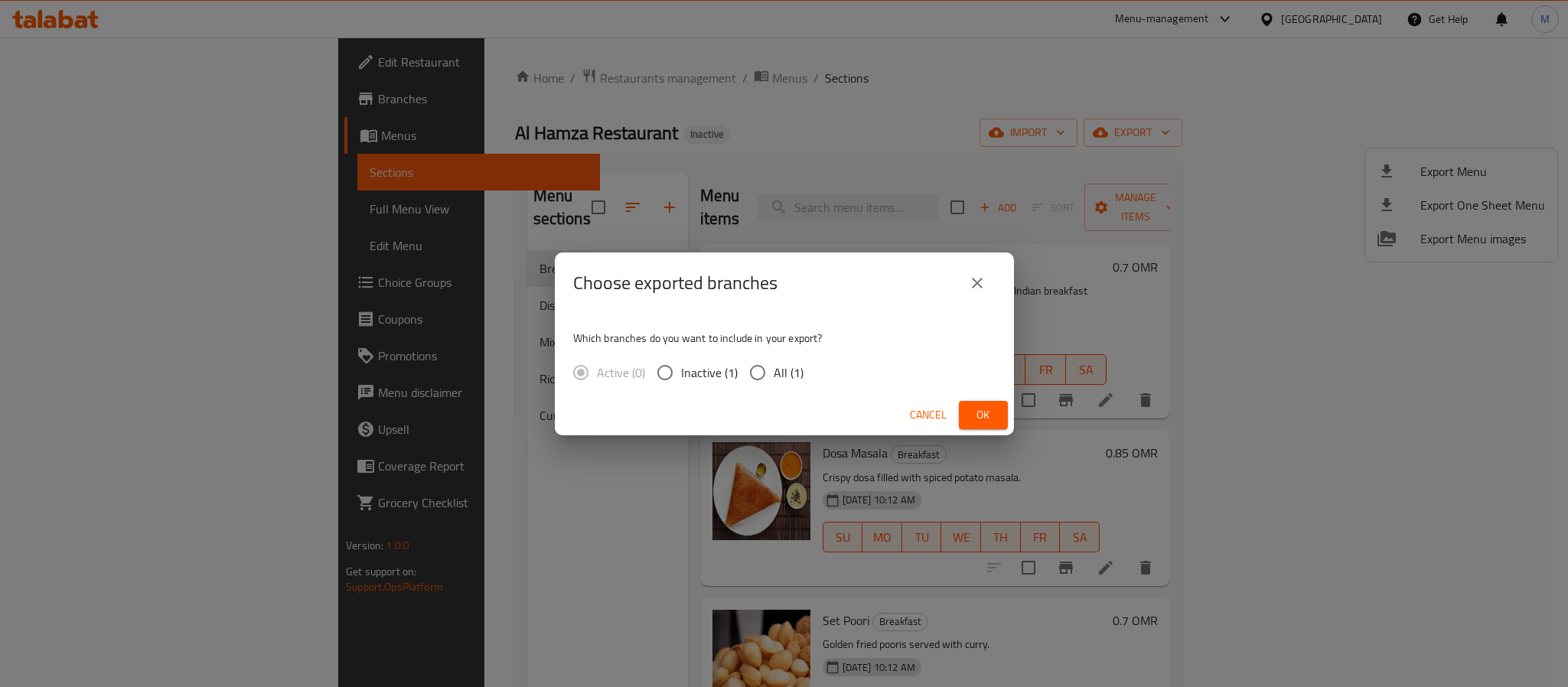
click at [782, 366] on span "All (1)" at bounding box center [788, 372] width 30 height 18
click at [773, 366] on input "All (1)" at bounding box center [757, 372] width 32 height 32
radio input "true"
click at [967, 416] on button "Ok" at bounding box center [983, 415] width 49 height 28
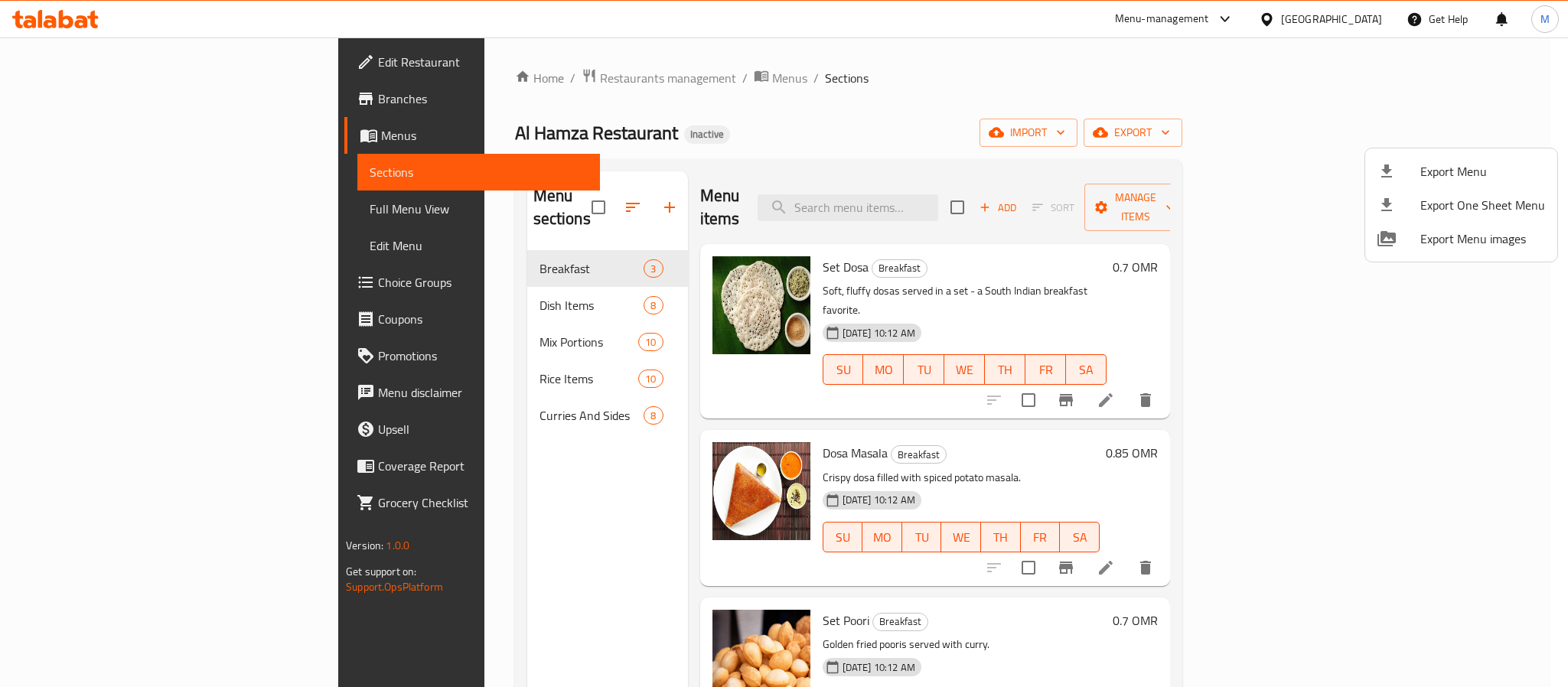
click at [1354, 15] on div at bounding box center [784, 344] width 1568 height 687
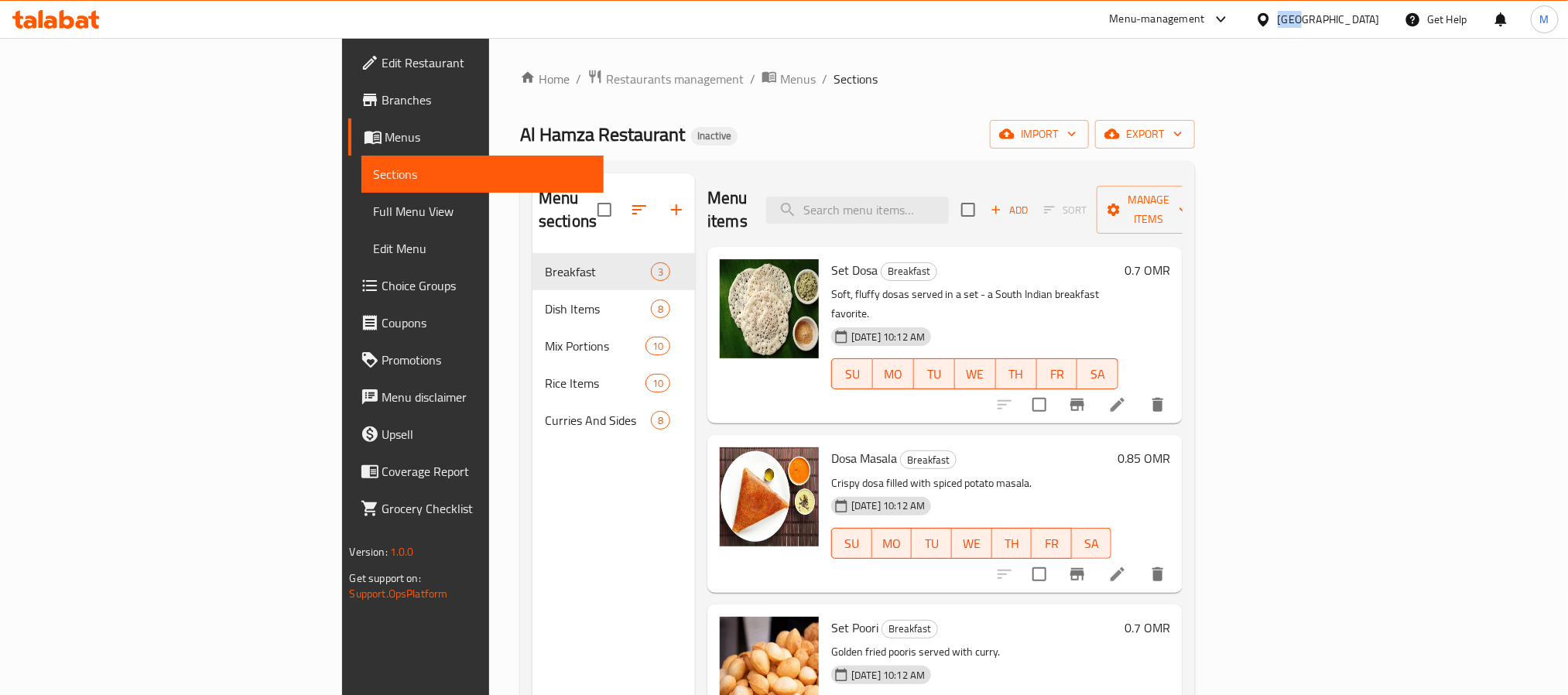
click at [1370, 15] on div "[GEOGRAPHIC_DATA]" at bounding box center [1329, 19] width 102 height 17
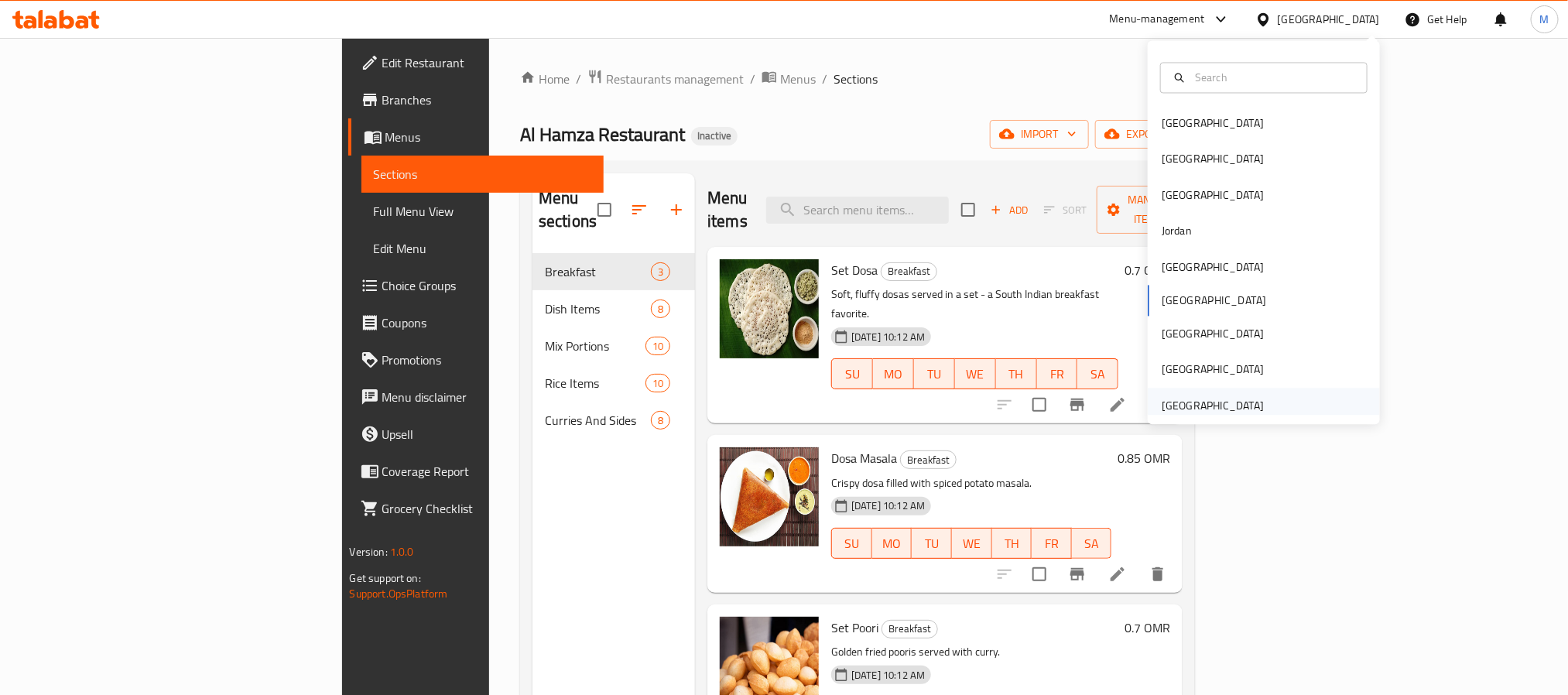
click at [1252, 394] on div "[GEOGRAPHIC_DATA]" at bounding box center [1213, 405] width 127 height 36
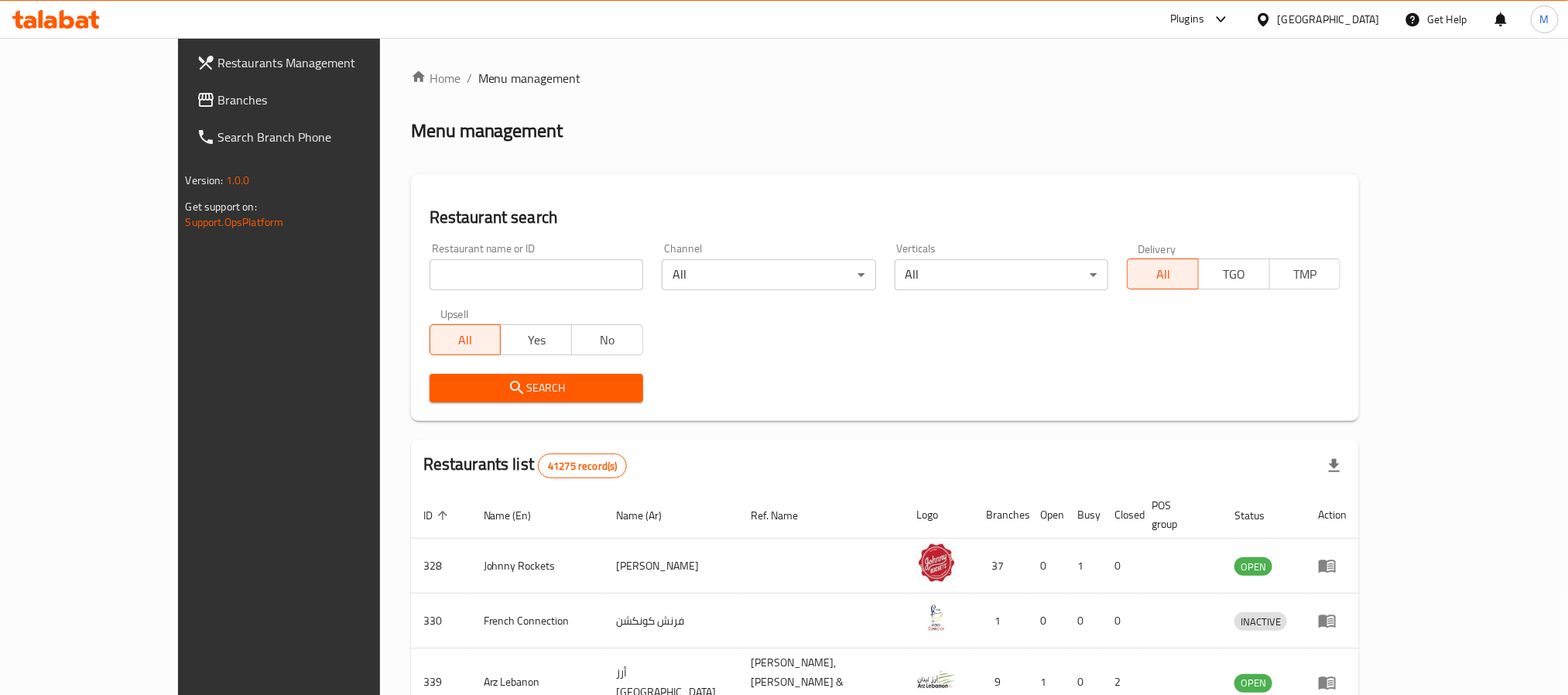
click at [219, 105] on span "Branches" at bounding box center [323, 100] width 209 height 18
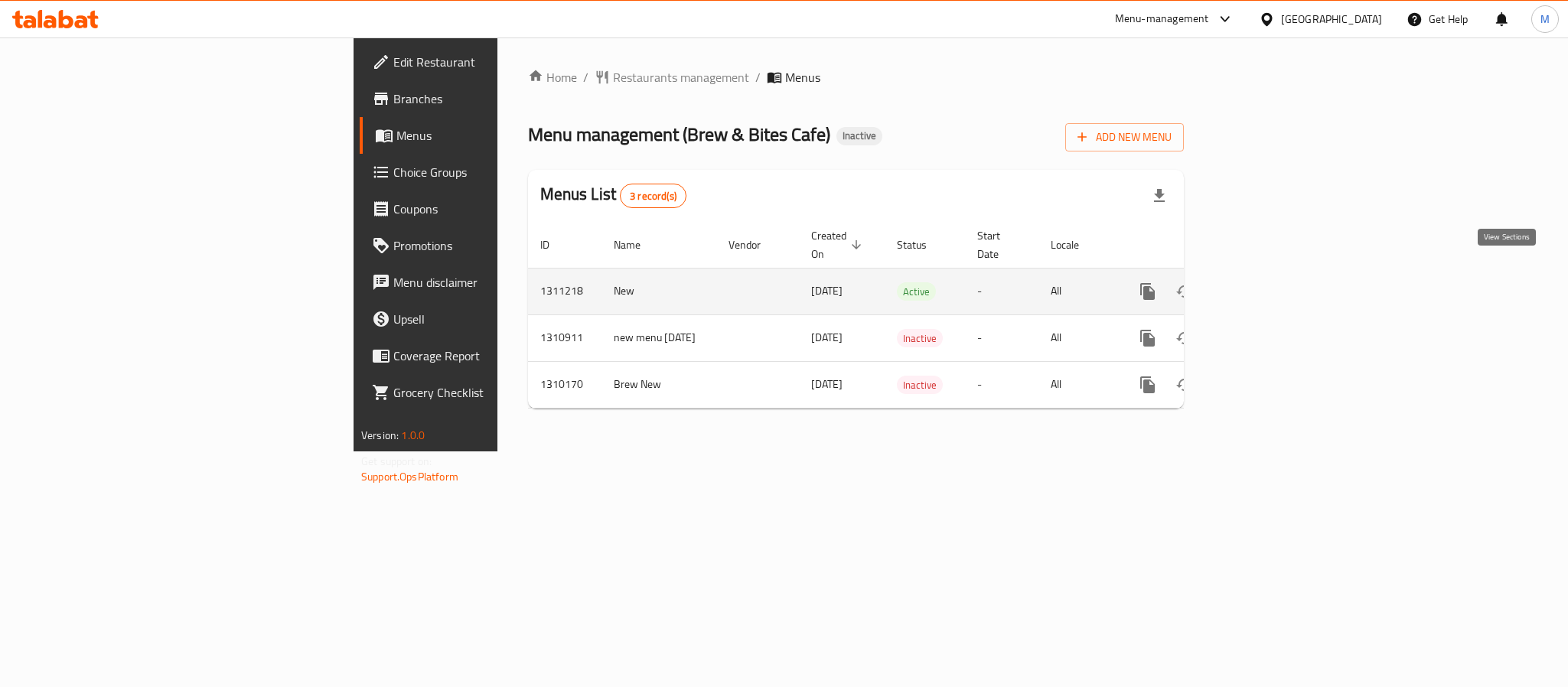
click at [1267, 282] on icon "enhanced table" at bounding box center [1258, 291] width 18 height 18
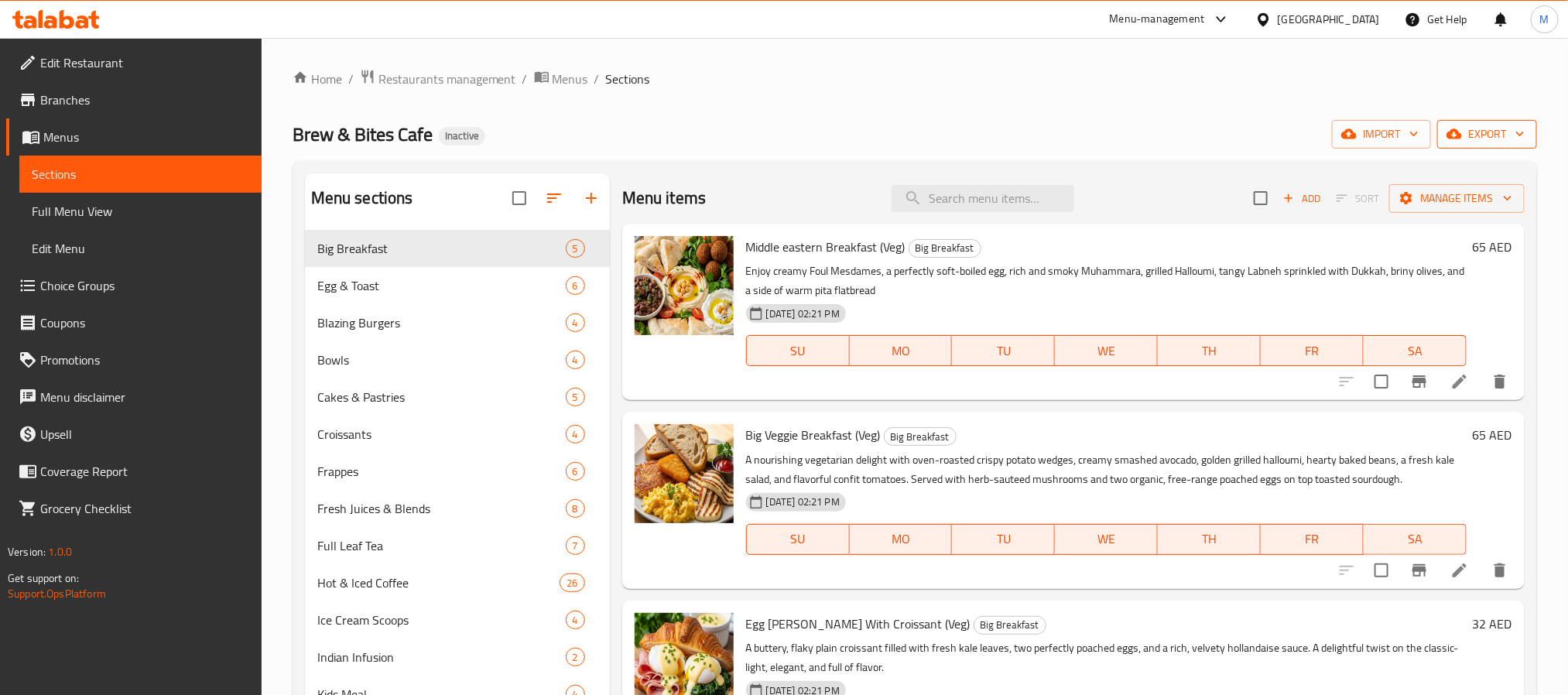
click at [1498, 131] on span "export" at bounding box center [1488, 134] width 75 height 19
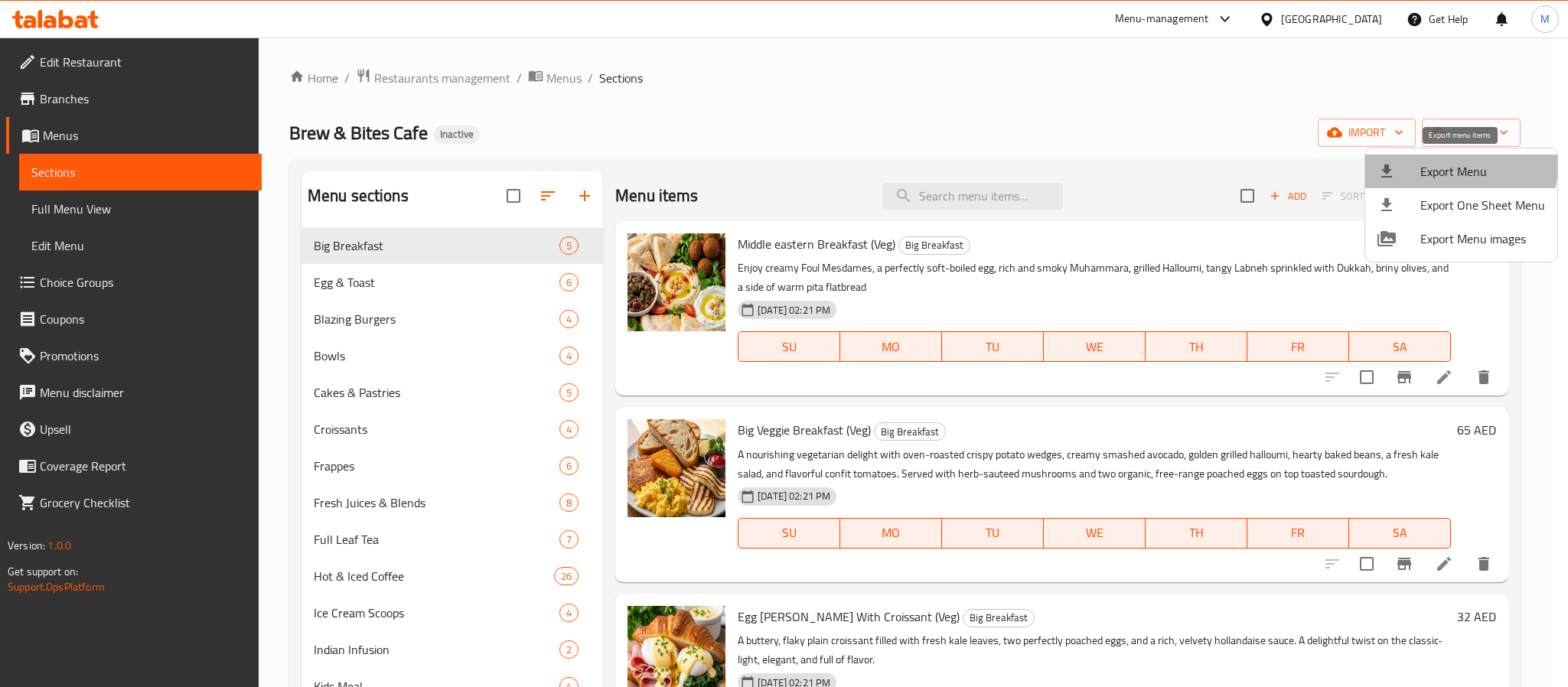
click at [1431, 163] on span "Export Menu" at bounding box center [1482, 171] width 125 height 18
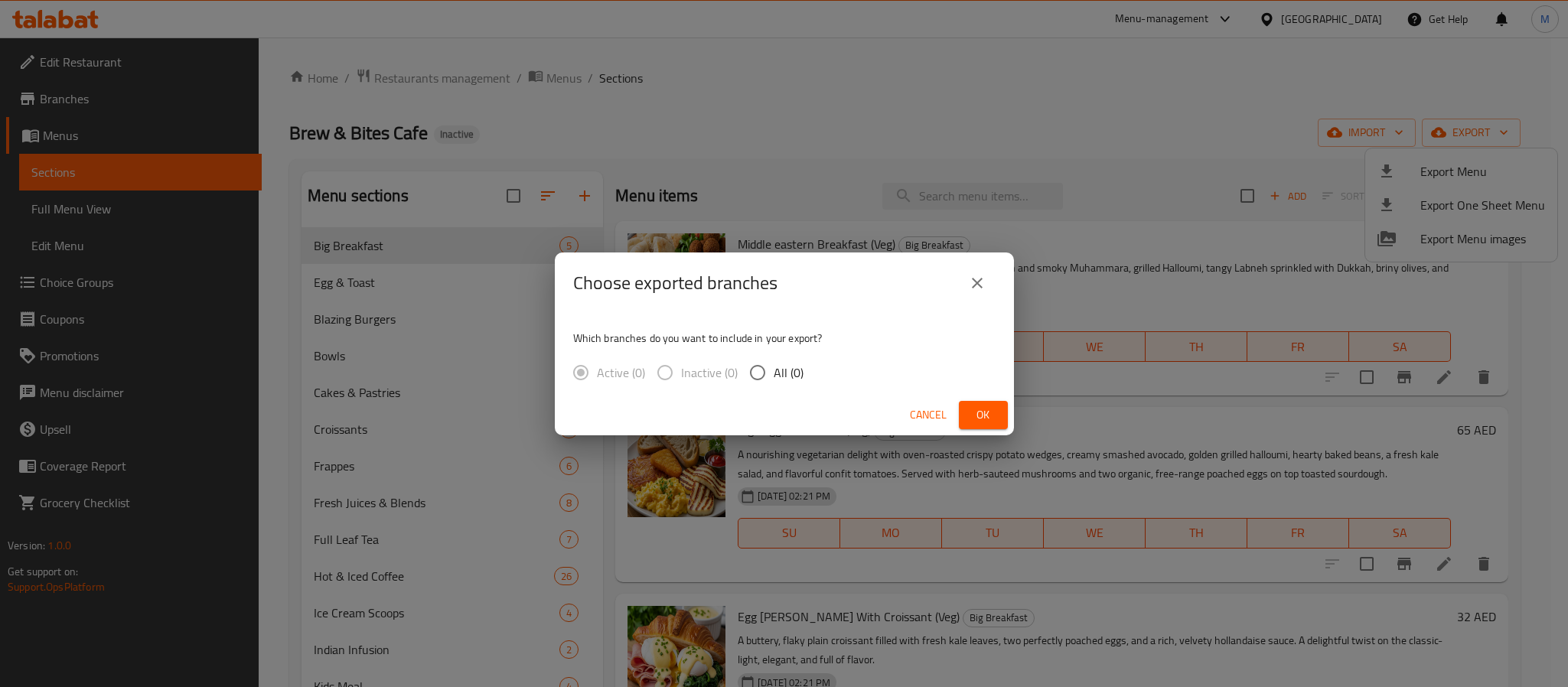
click at [785, 370] on span "All (0)" at bounding box center [788, 372] width 30 height 18
click at [773, 370] on input "All (0)" at bounding box center [757, 372] width 32 height 32
radio input "true"
click at [978, 418] on span "Ok" at bounding box center [984, 415] width 25 height 19
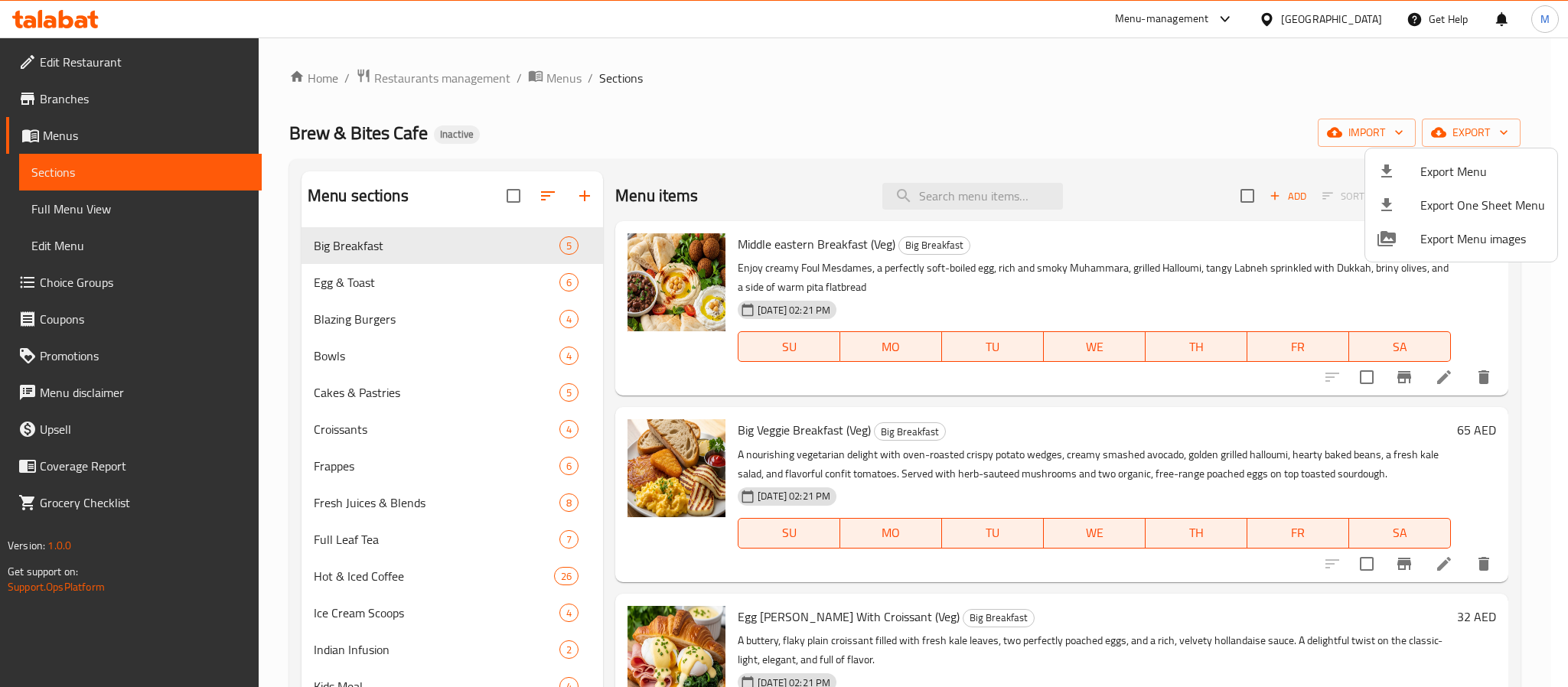
click at [978, 182] on div at bounding box center [784, 344] width 1568 height 687
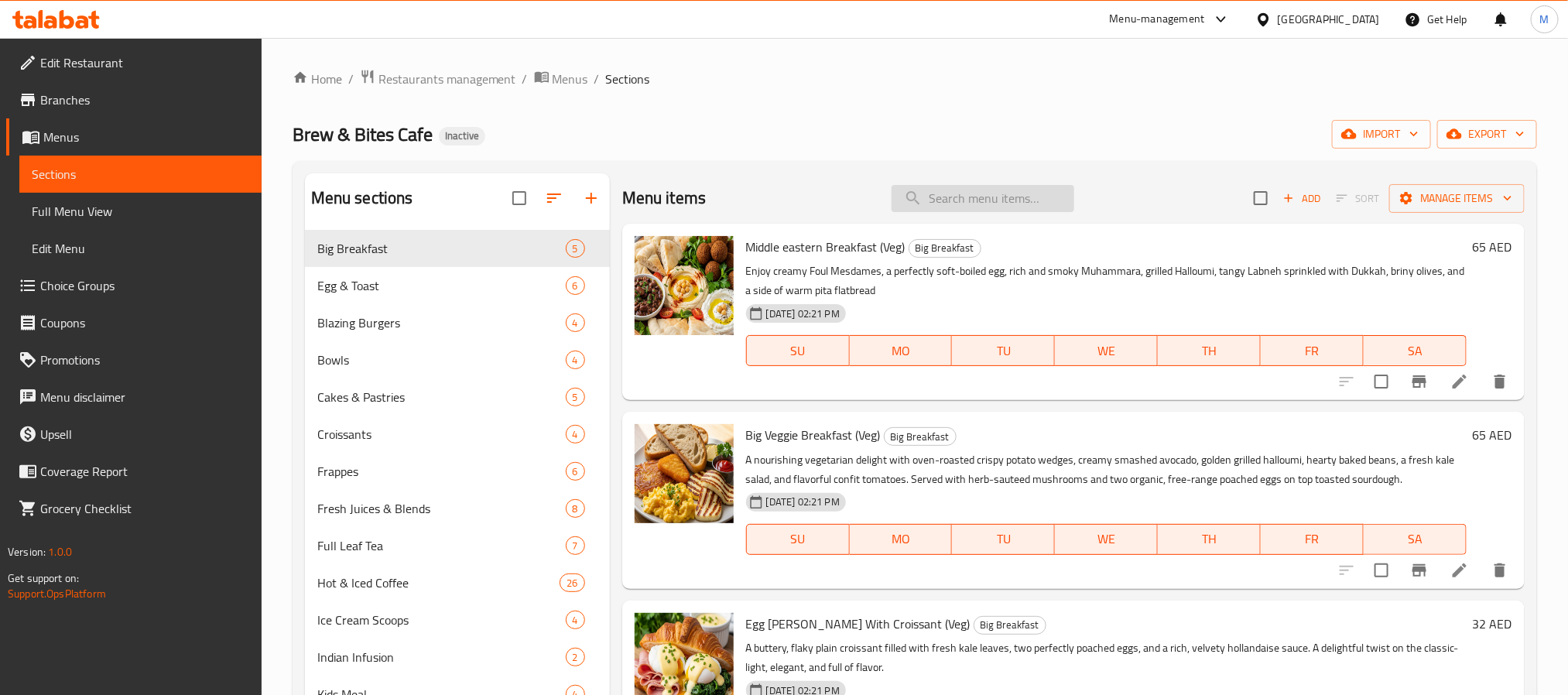
click at [988, 203] on input "search" at bounding box center [983, 198] width 183 height 27
paste input "Veggie"
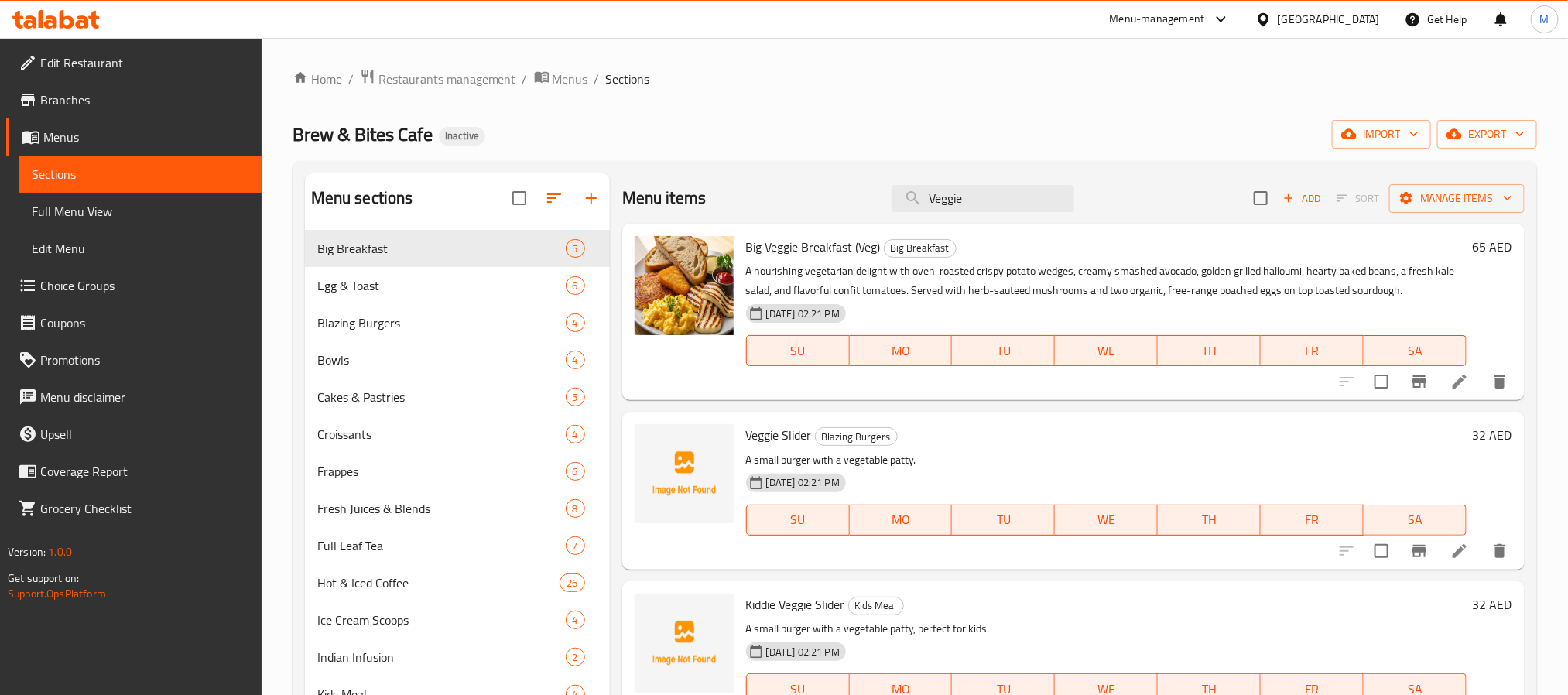
type input "Veggie"
